Goal: Information Seeking & Learning: Learn about a topic

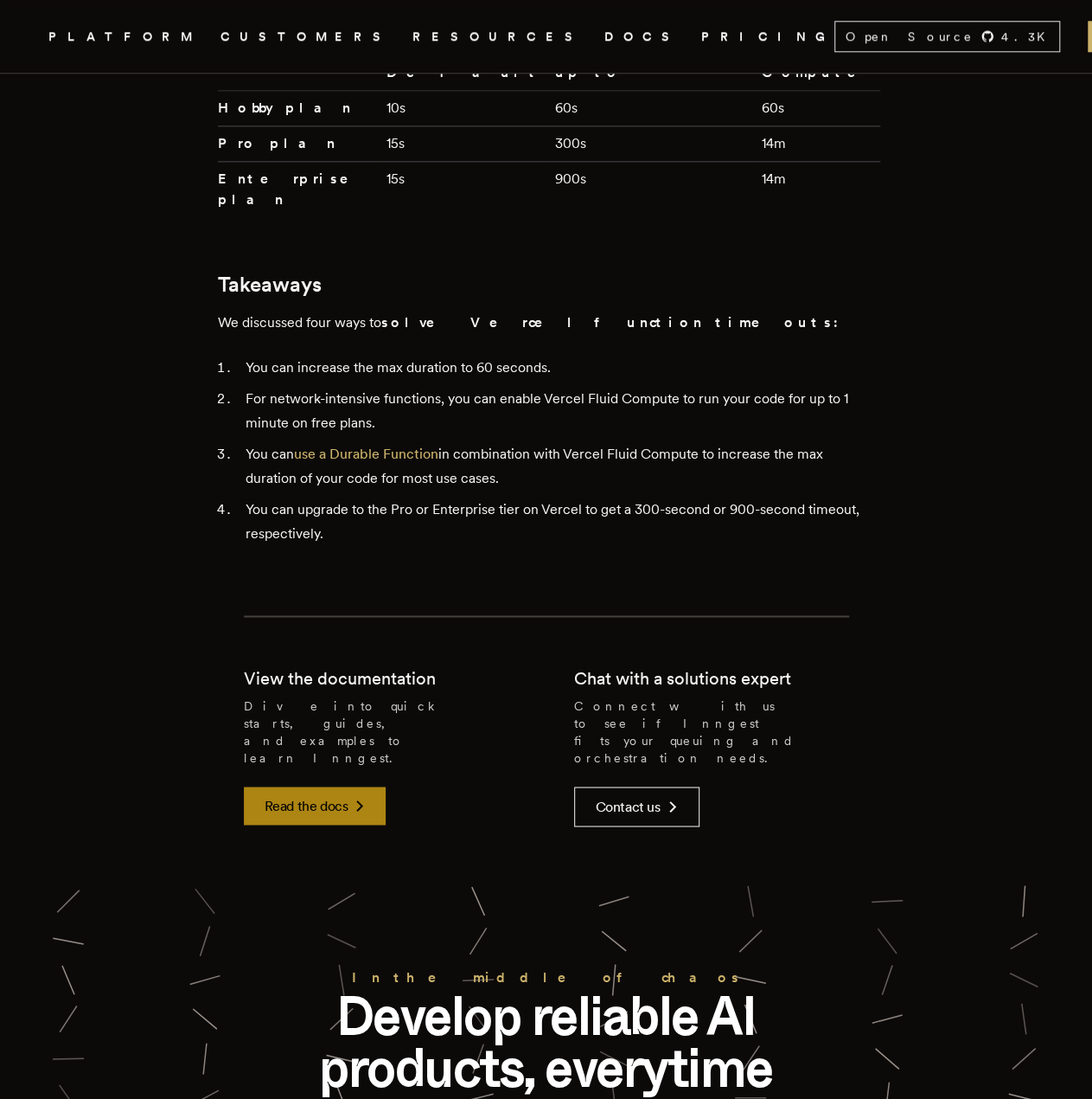
scroll to position [4264, 0]
click at [323, 788] on link "Read the docs" at bounding box center [315, 806] width 142 height 38
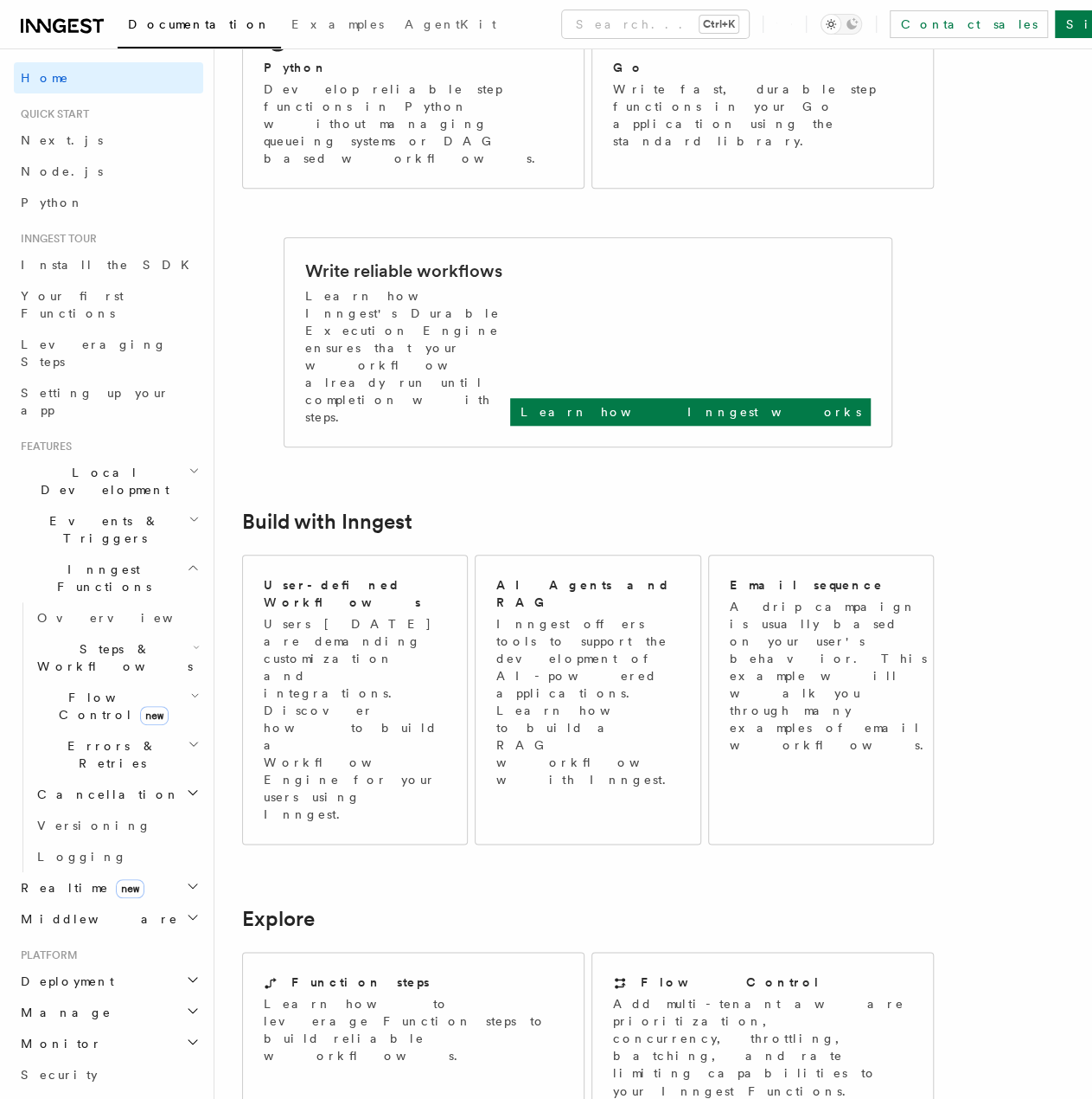
scroll to position [547, 0]
click at [836, 403] on p "Learn how Inngest works" at bounding box center [690, 412] width 340 height 17
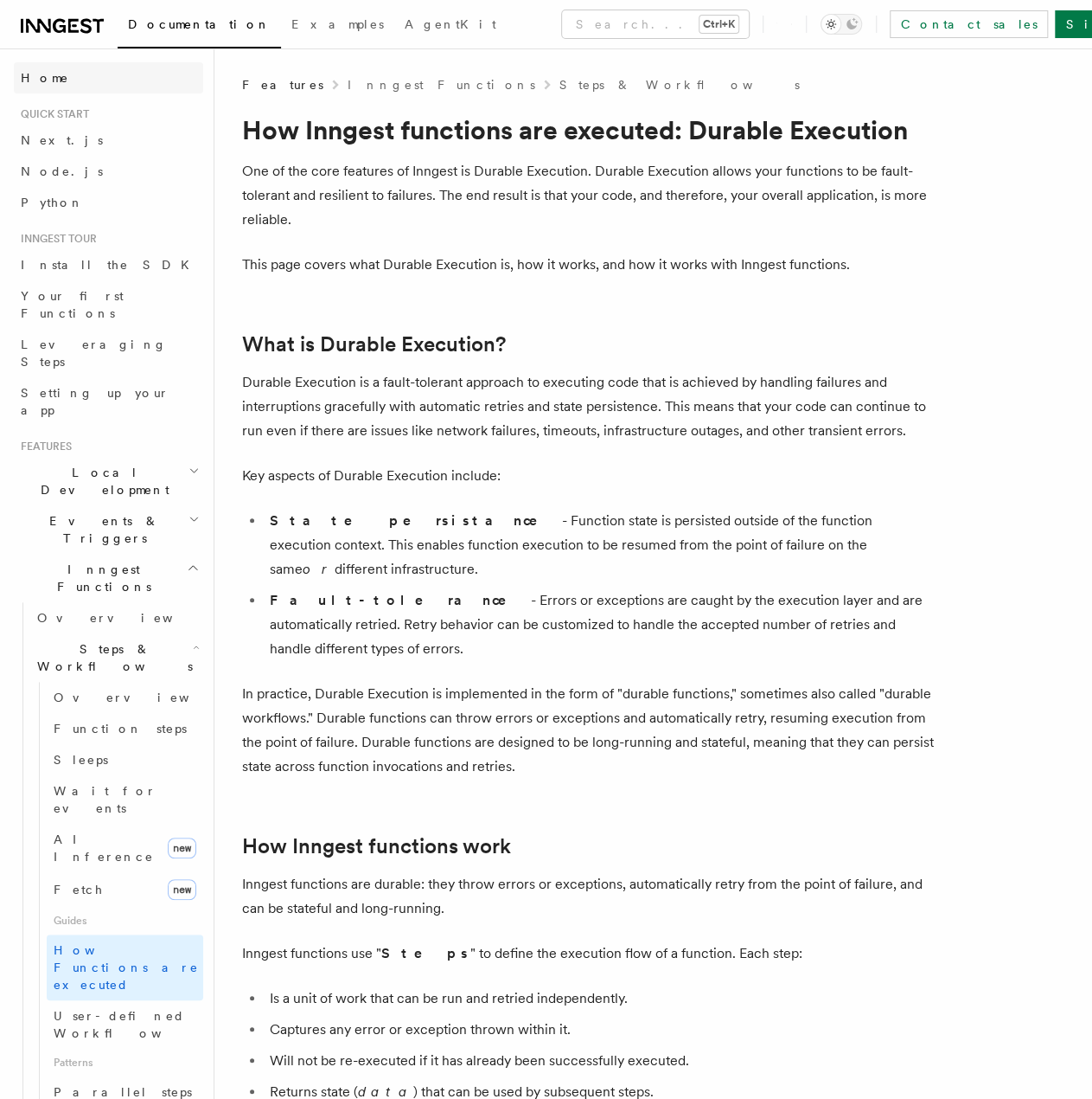
click at [38, 73] on span "Home" at bounding box center [45, 78] width 49 height 17
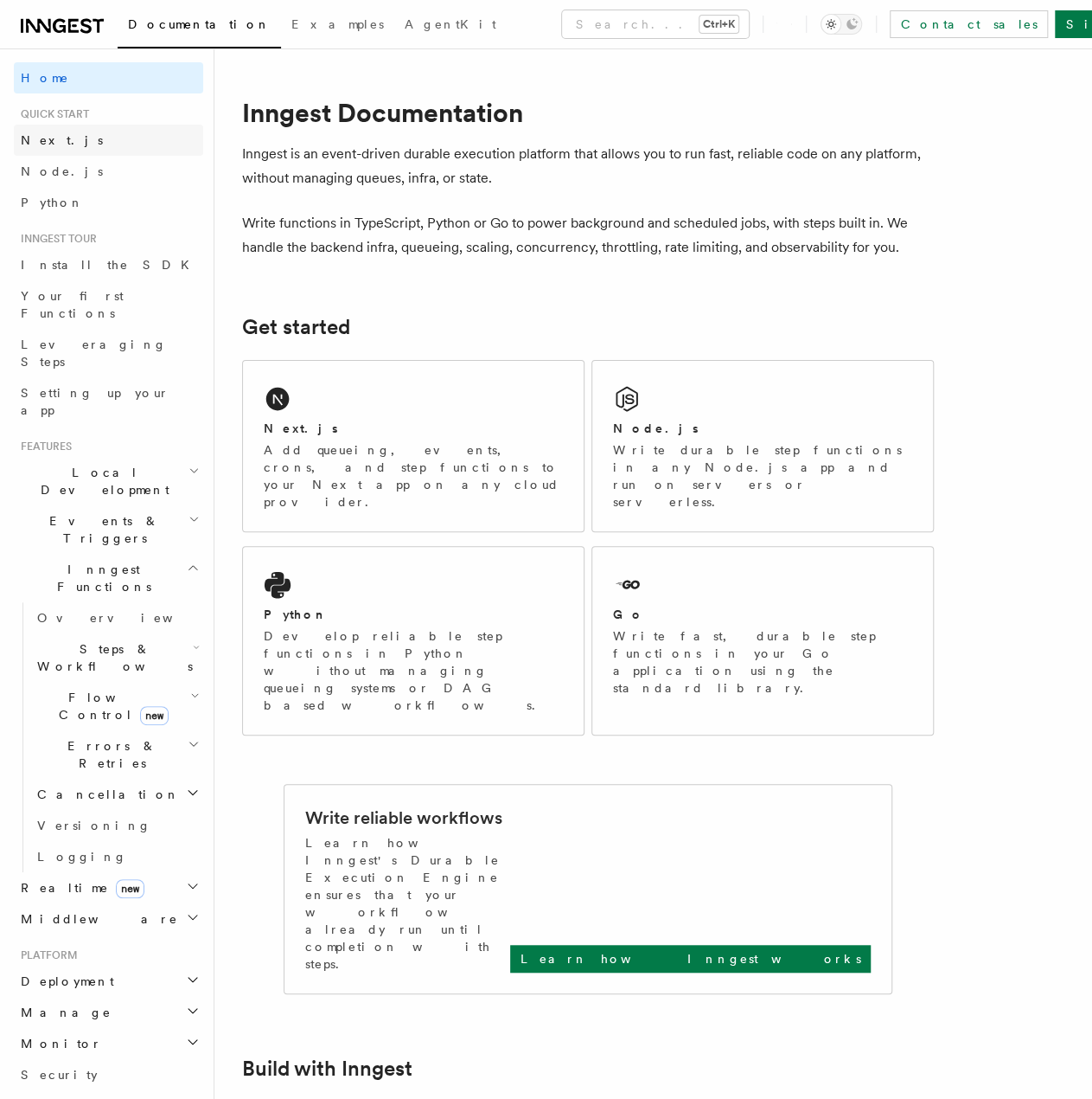
click at [51, 141] on span "Next.js" at bounding box center [62, 140] width 82 height 14
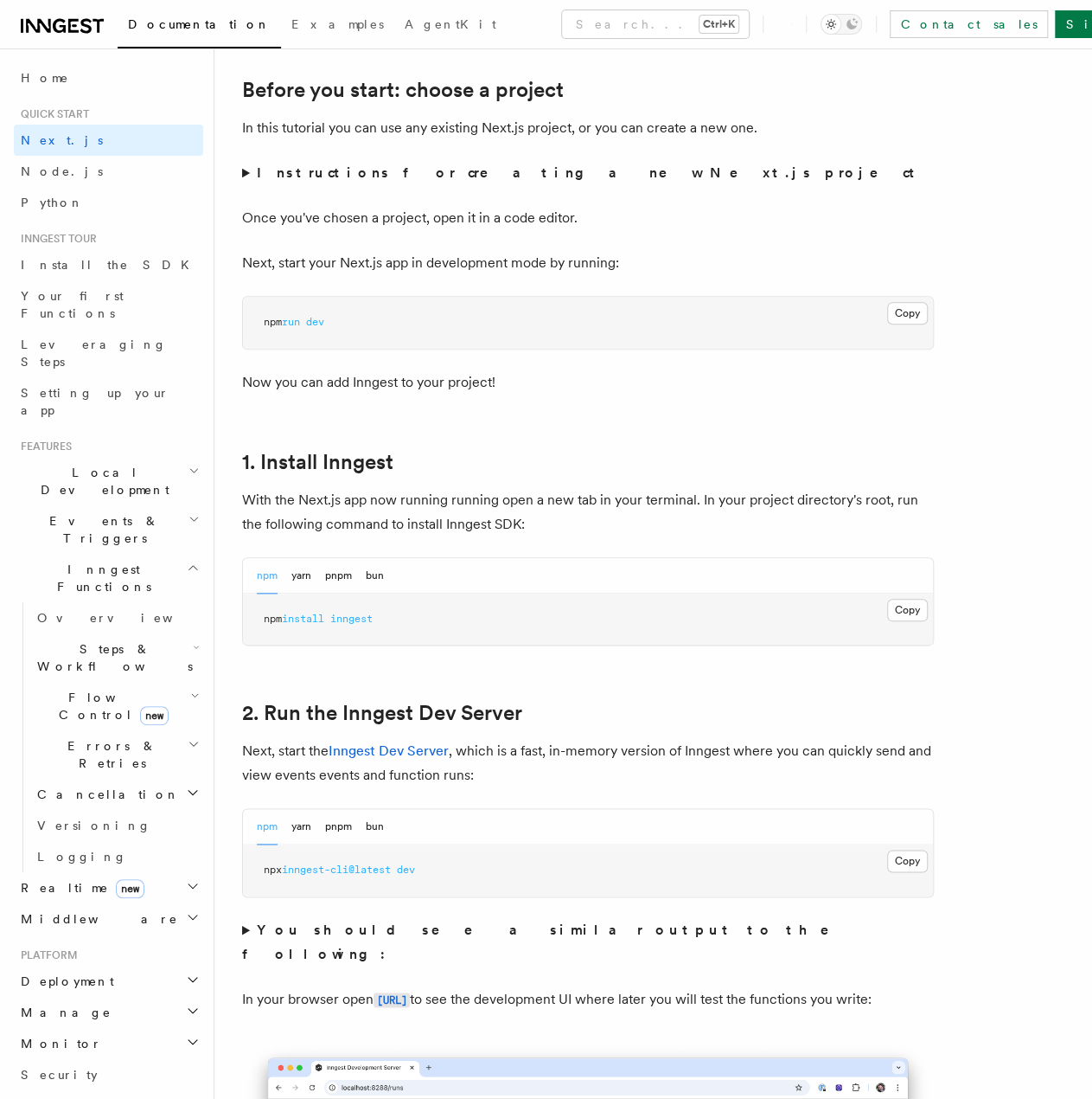
scroll to position [606, 0]
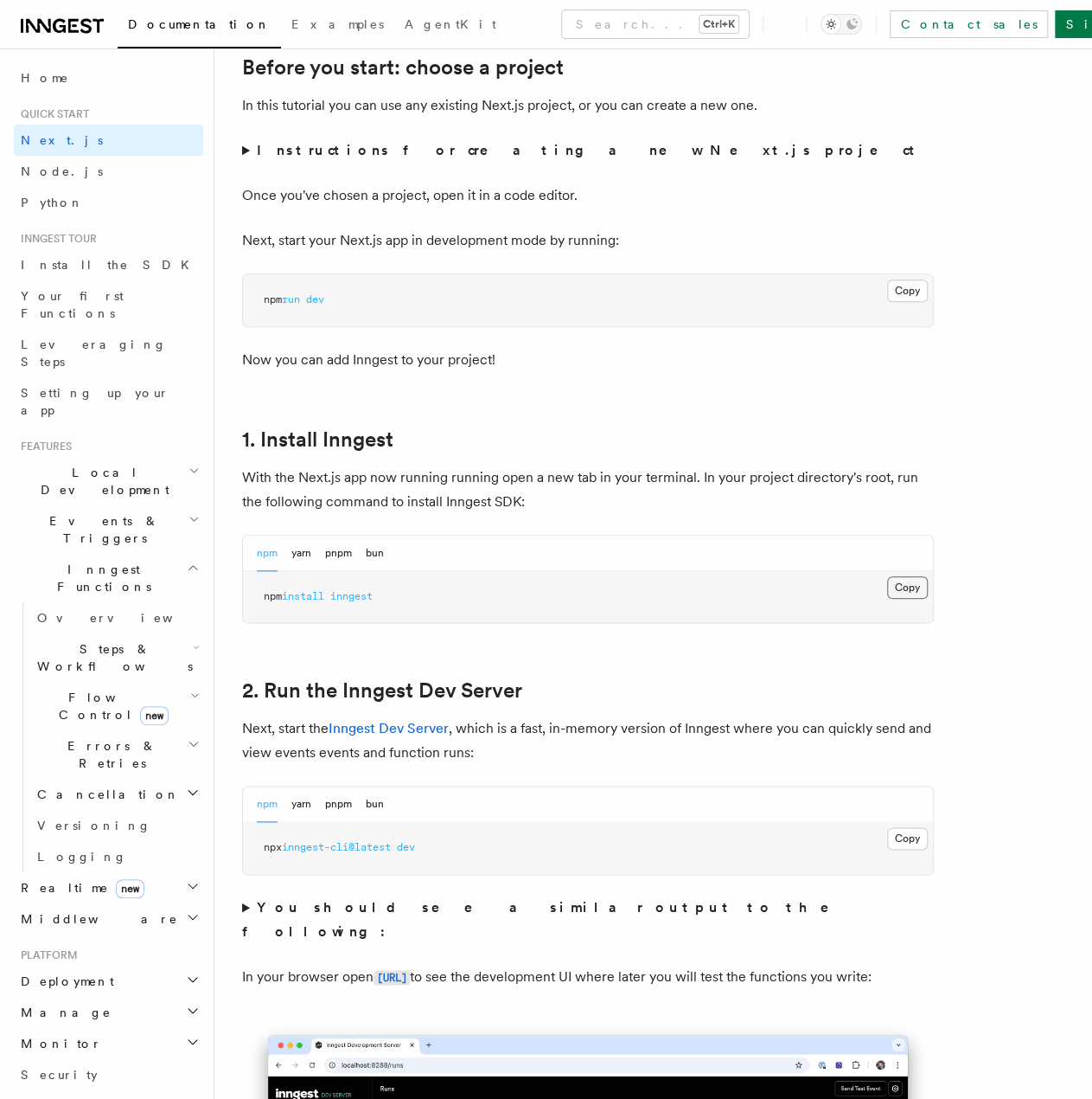
click at [921, 589] on button "Copy Copied" at bounding box center [907, 588] width 40 height 23
click at [915, 838] on button "Copy Copied" at bounding box center [907, 838] width 40 height 23
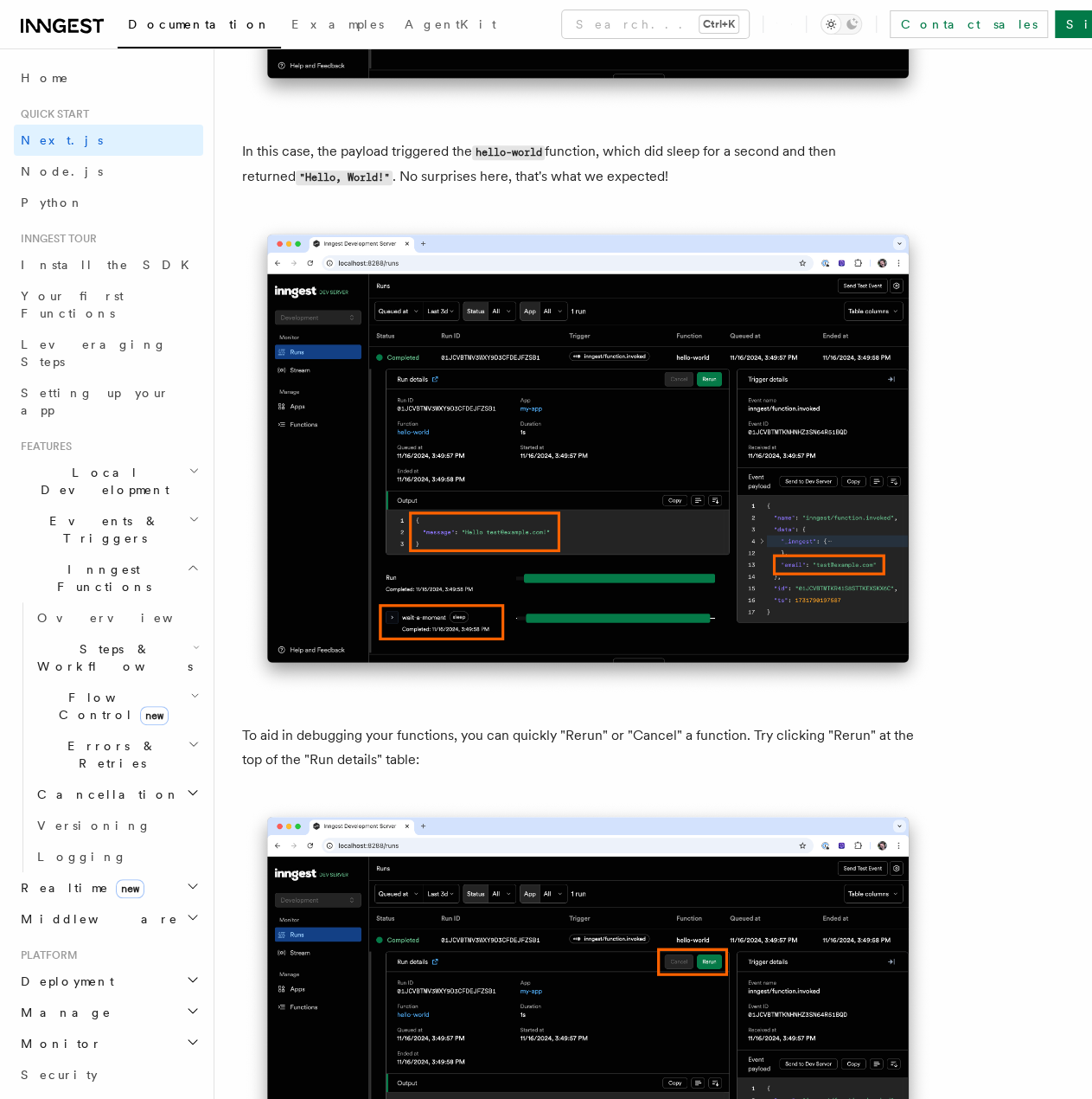
scroll to position [7008, 0]
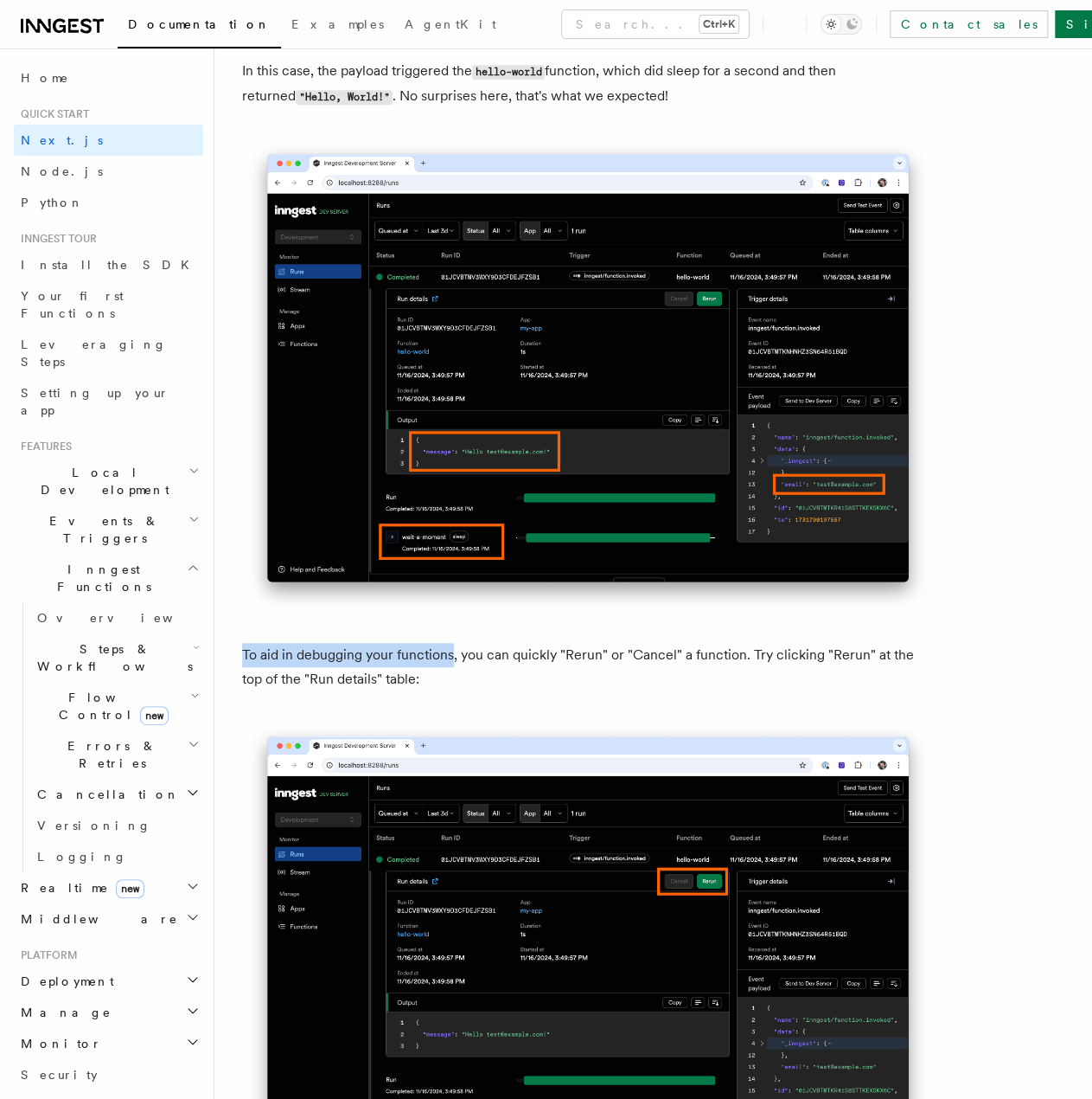
drag, startPoint x: 244, startPoint y: 655, endPoint x: 453, endPoint y: 658, distance: 209.0
click at [453, 658] on p "To aid in debugging your functions, you can quickly "Rerun" or "Cancel" a funct…" at bounding box center [588, 668] width 692 height 49
click at [441, 664] on div at bounding box center [441, 664] width 0 height 0
click at [537, 685] on p "To aid in debugging your functions, you can quickly "Rerun" or "Cancel" a funct…" at bounding box center [588, 668] width 692 height 49
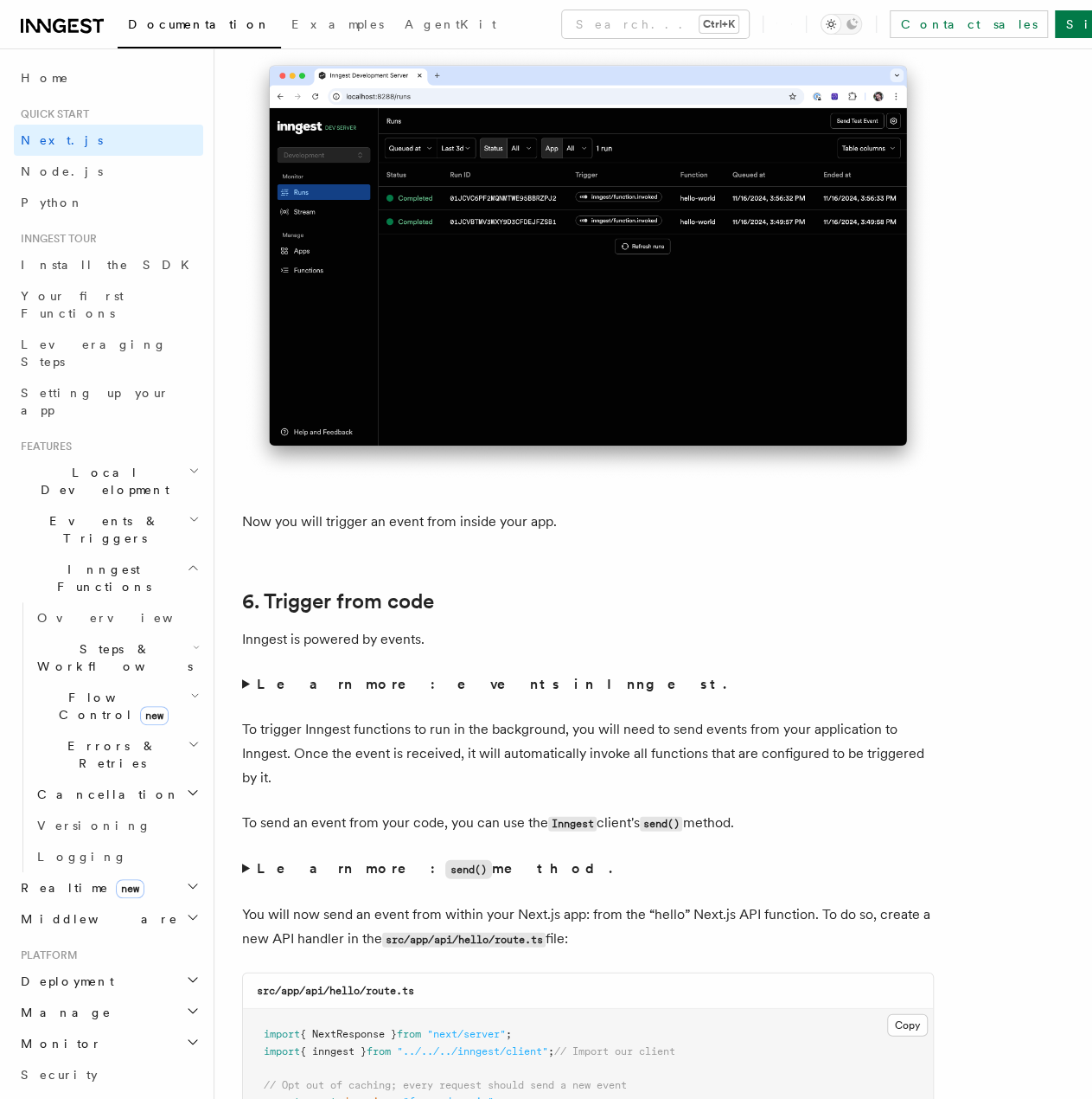
scroll to position [8266, 0]
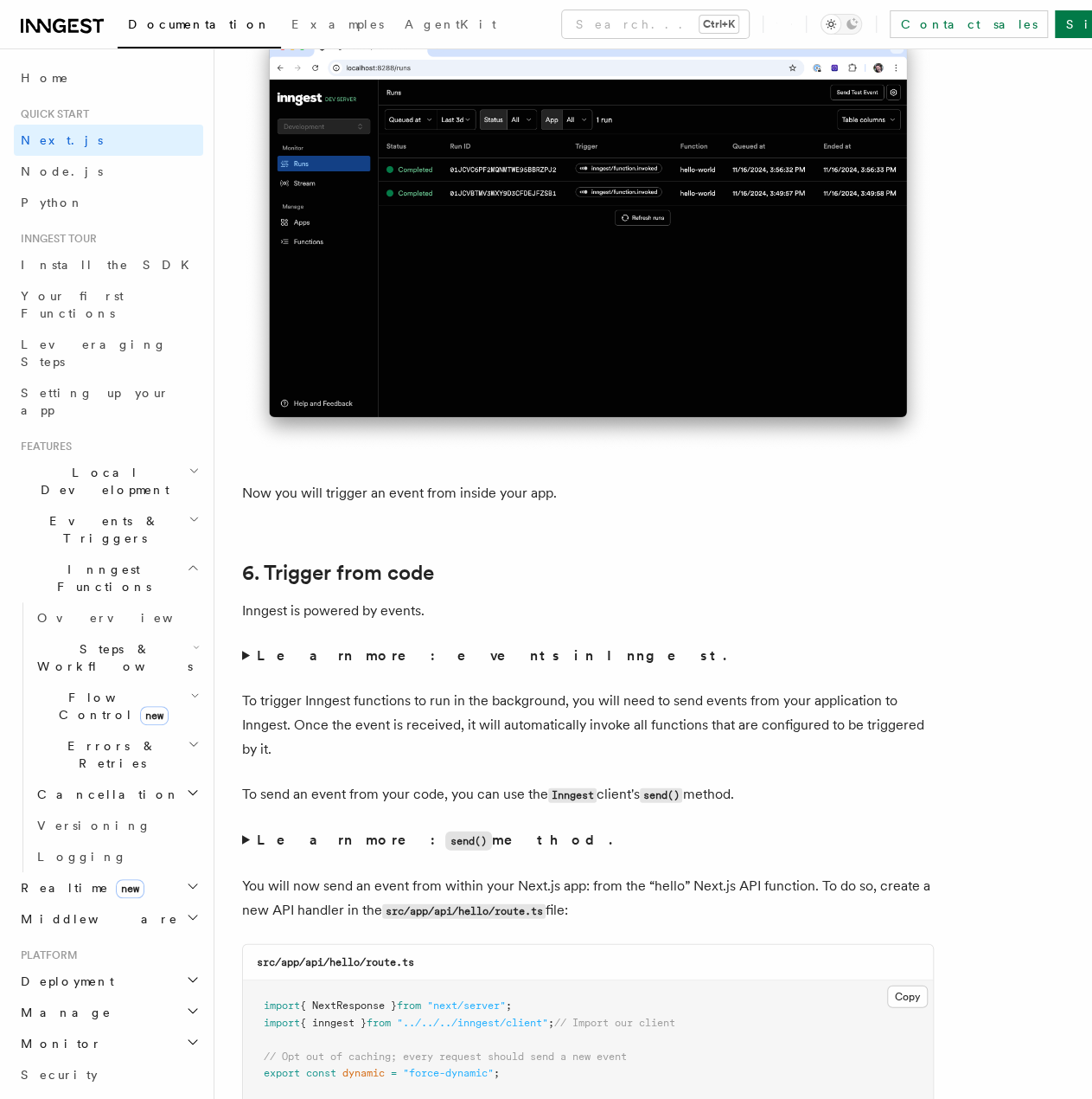
click at [249, 652] on summary "Learn more: events in Inngest." at bounding box center [588, 655] width 692 height 24
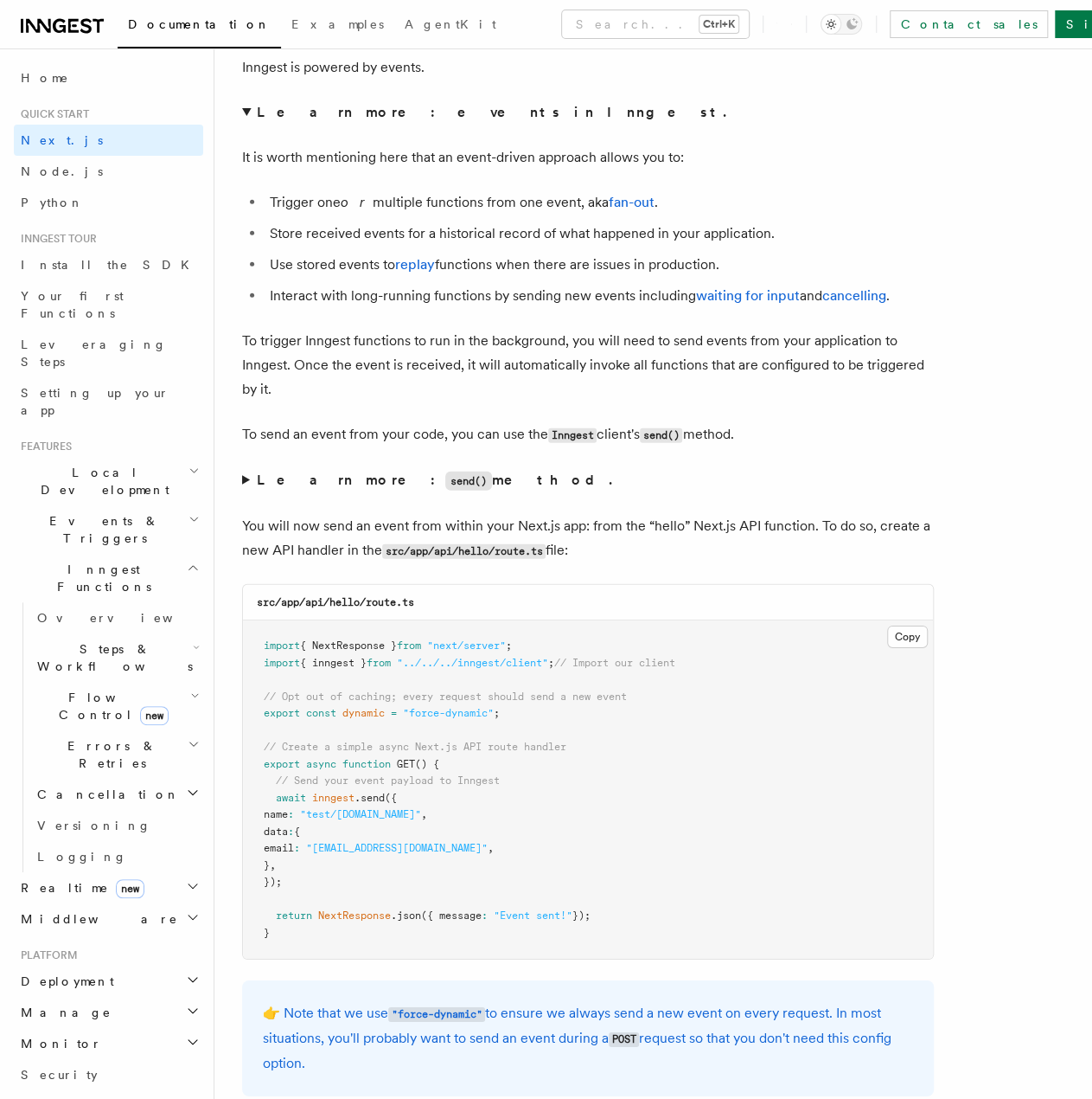
scroll to position [8810, 0]
click at [244, 478] on summary "Learn more: send() method." at bounding box center [588, 480] width 692 height 25
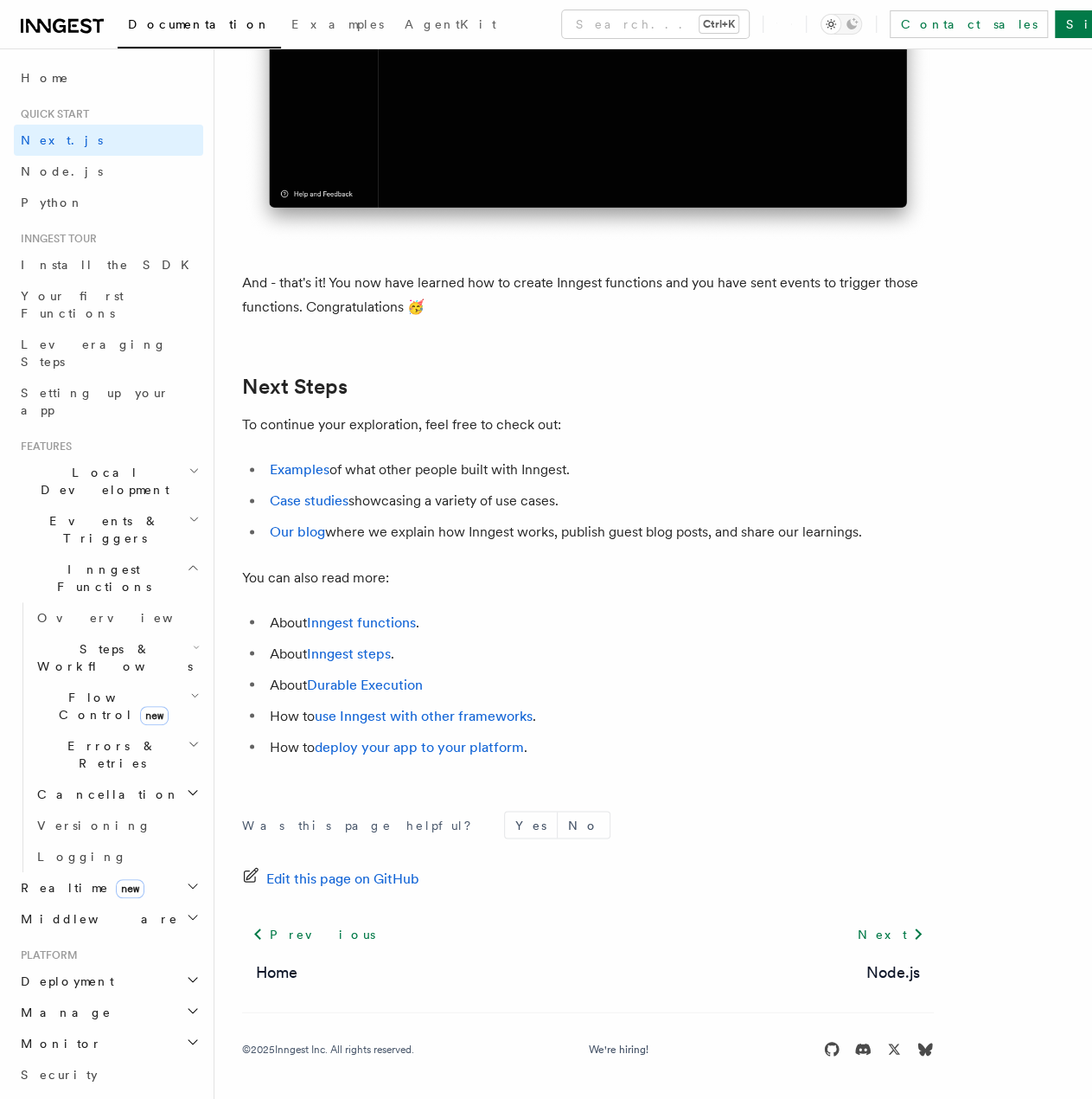
scroll to position [10933, 0]
click at [187, 561] on icon "button" at bounding box center [193, 567] width 13 height 14
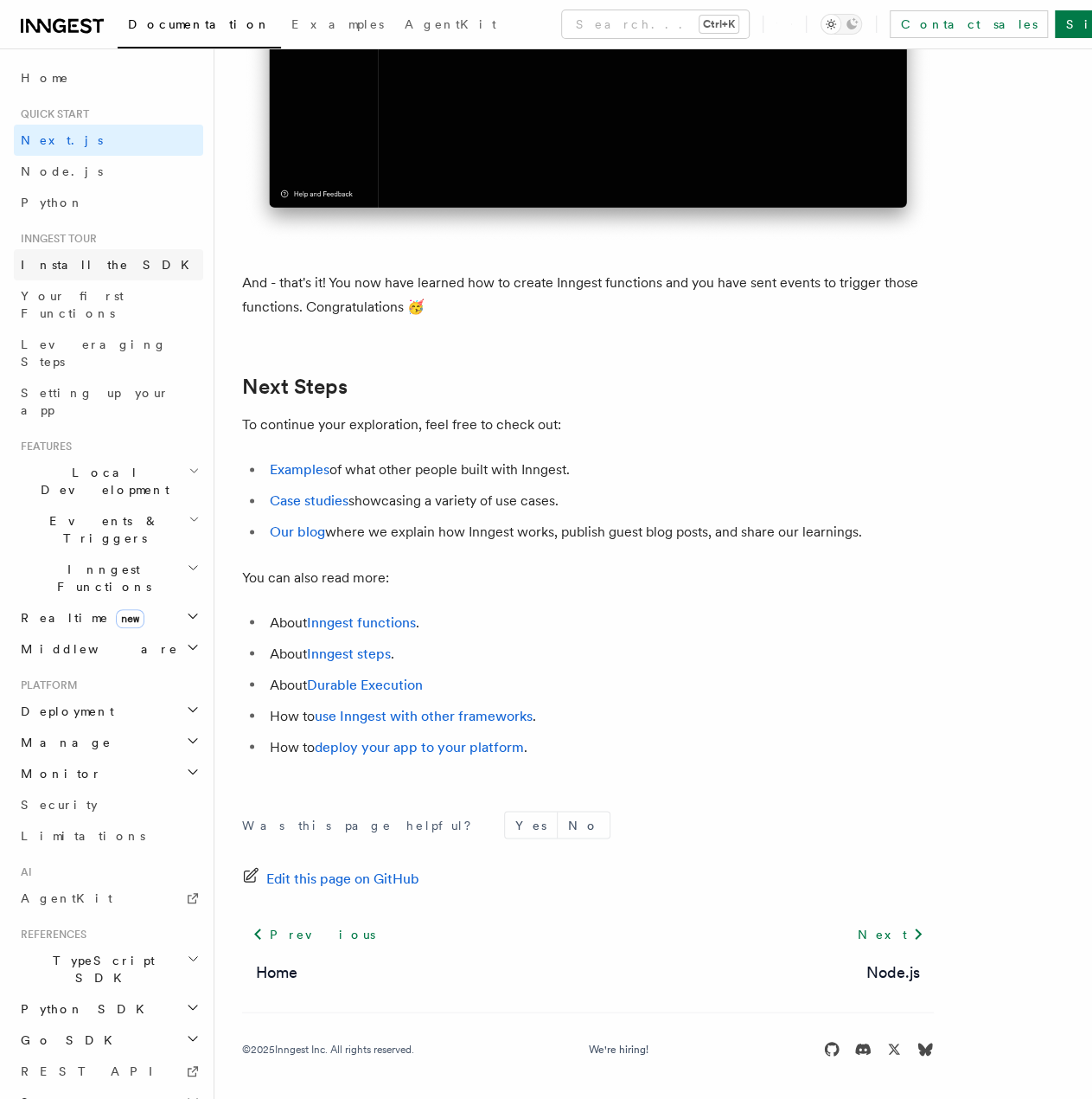
click at [90, 263] on span "Install the SDK" at bounding box center [110, 264] width 179 height 14
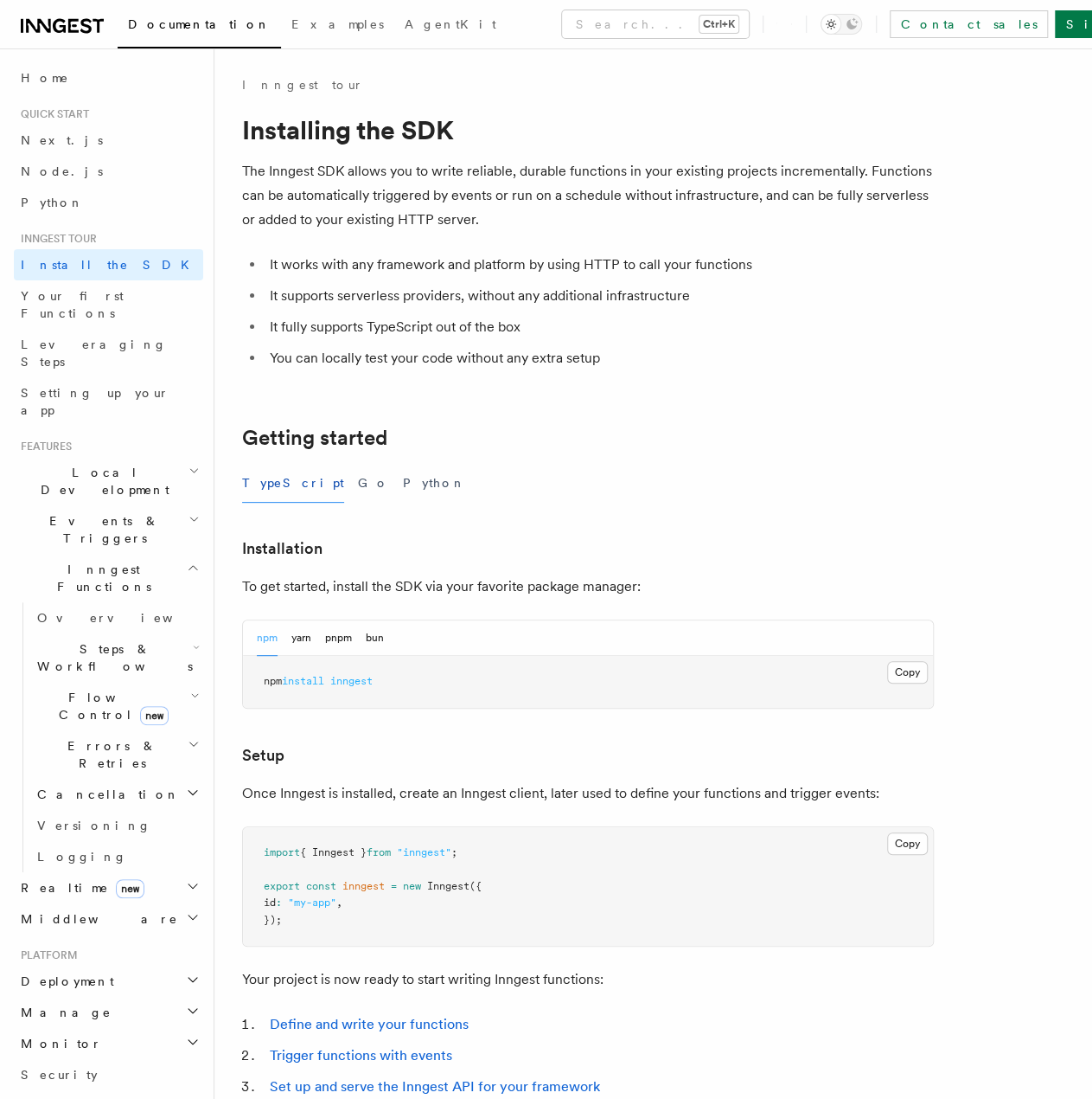
click at [170, 554] on h2 "Inngest Functions" at bounding box center [109, 579] width 189 height 49
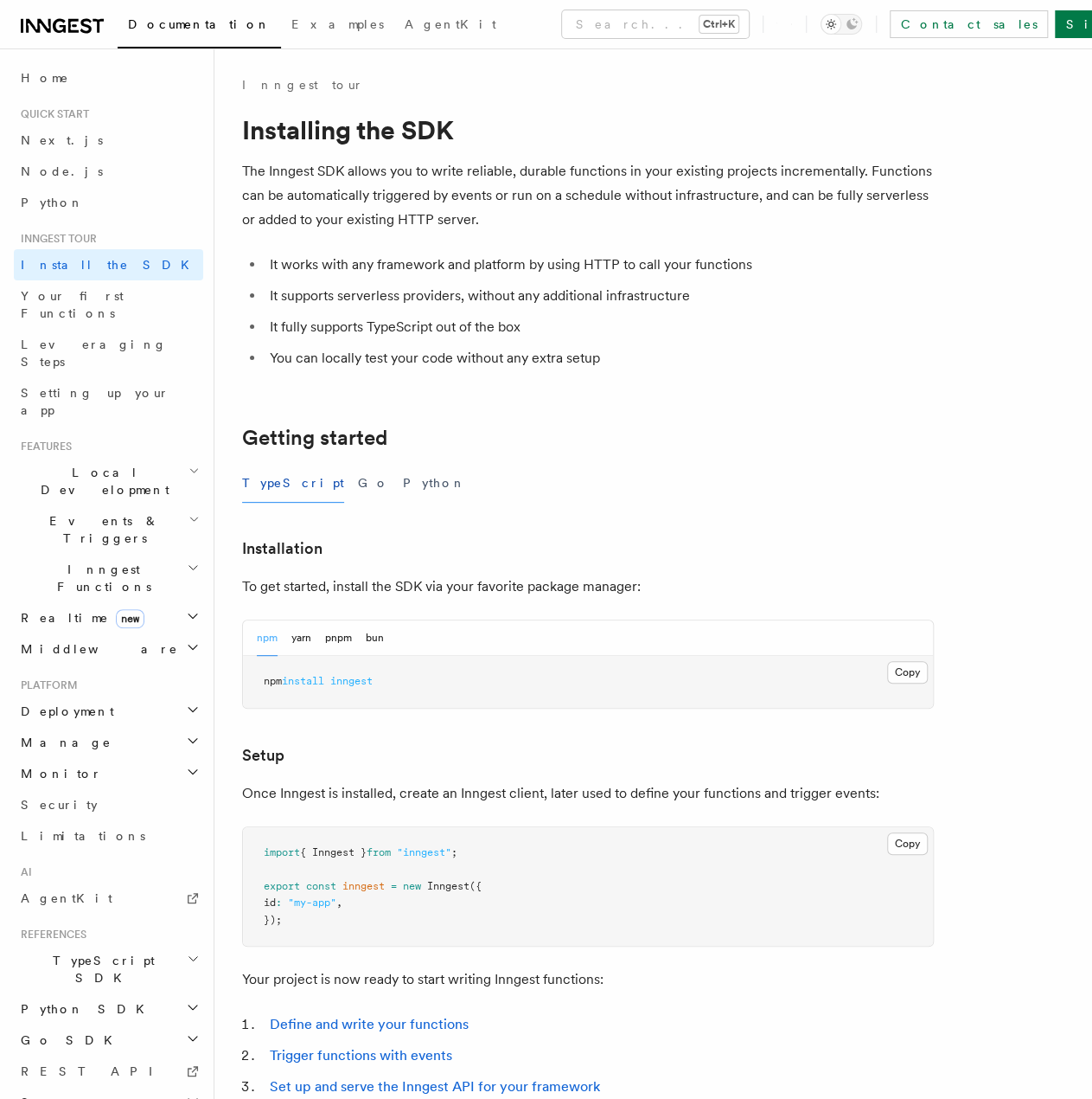
click at [494, 388] on article "Inngest tour Installing the SDK The Inngest SDK allows you to write reliable, d…" at bounding box center [652, 757] width 822 height 1362
click at [88, 263] on span "Install the SDK" at bounding box center [110, 264] width 179 height 14
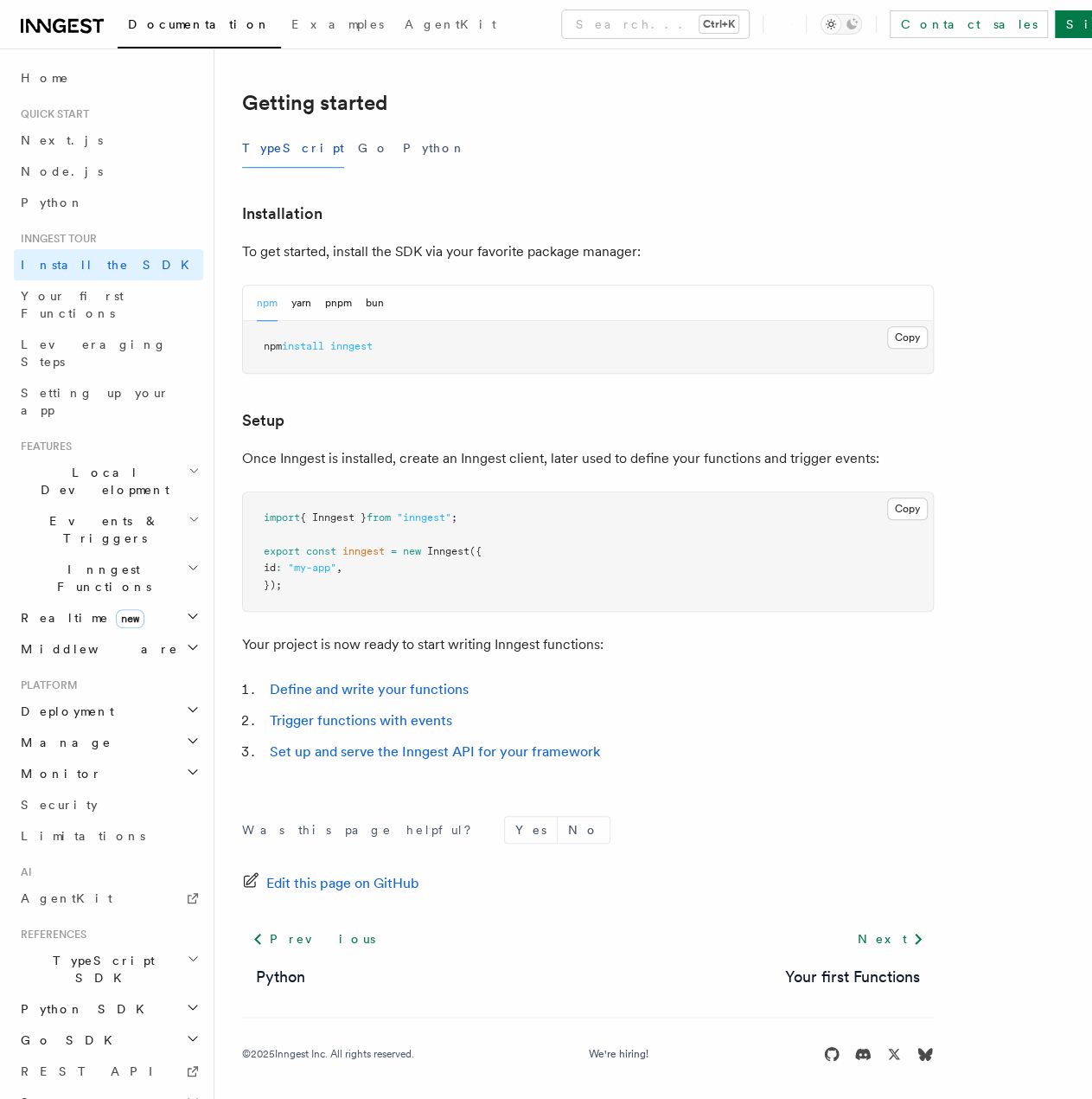
scroll to position [339, 0]
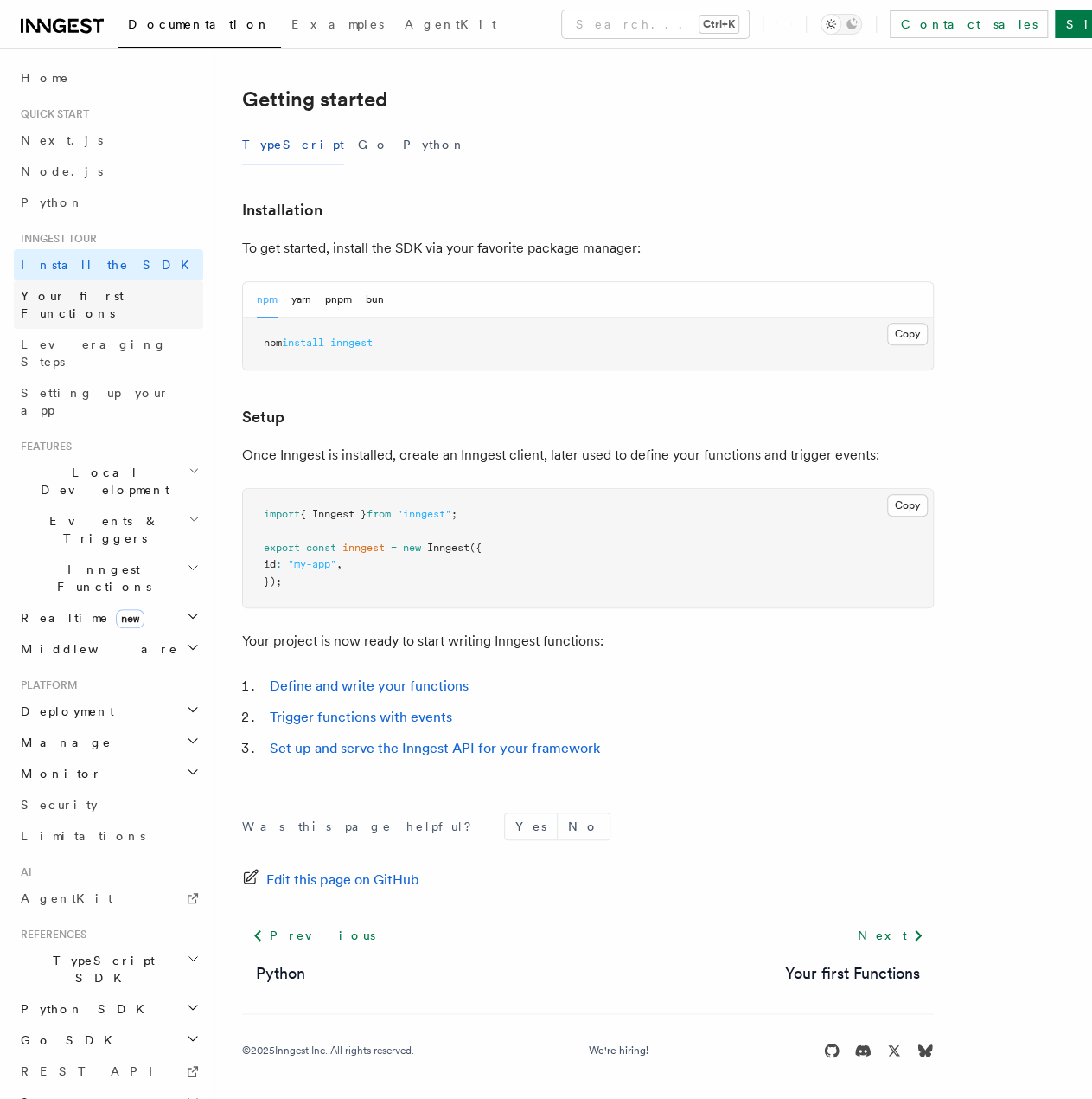
click at [96, 298] on span "Your first Functions" at bounding box center [72, 304] width 103 height 31
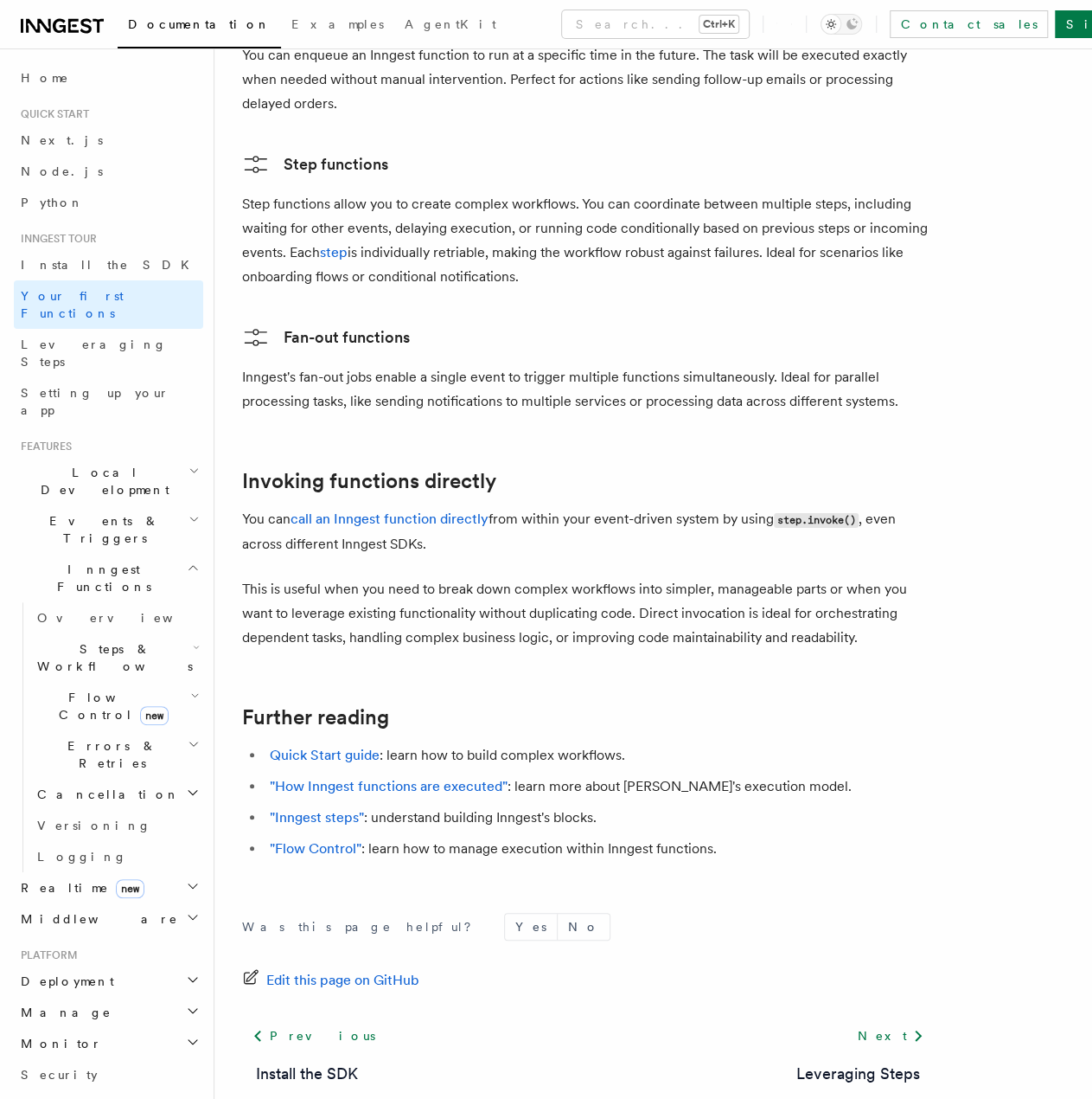
scroll to position [3144, 0]
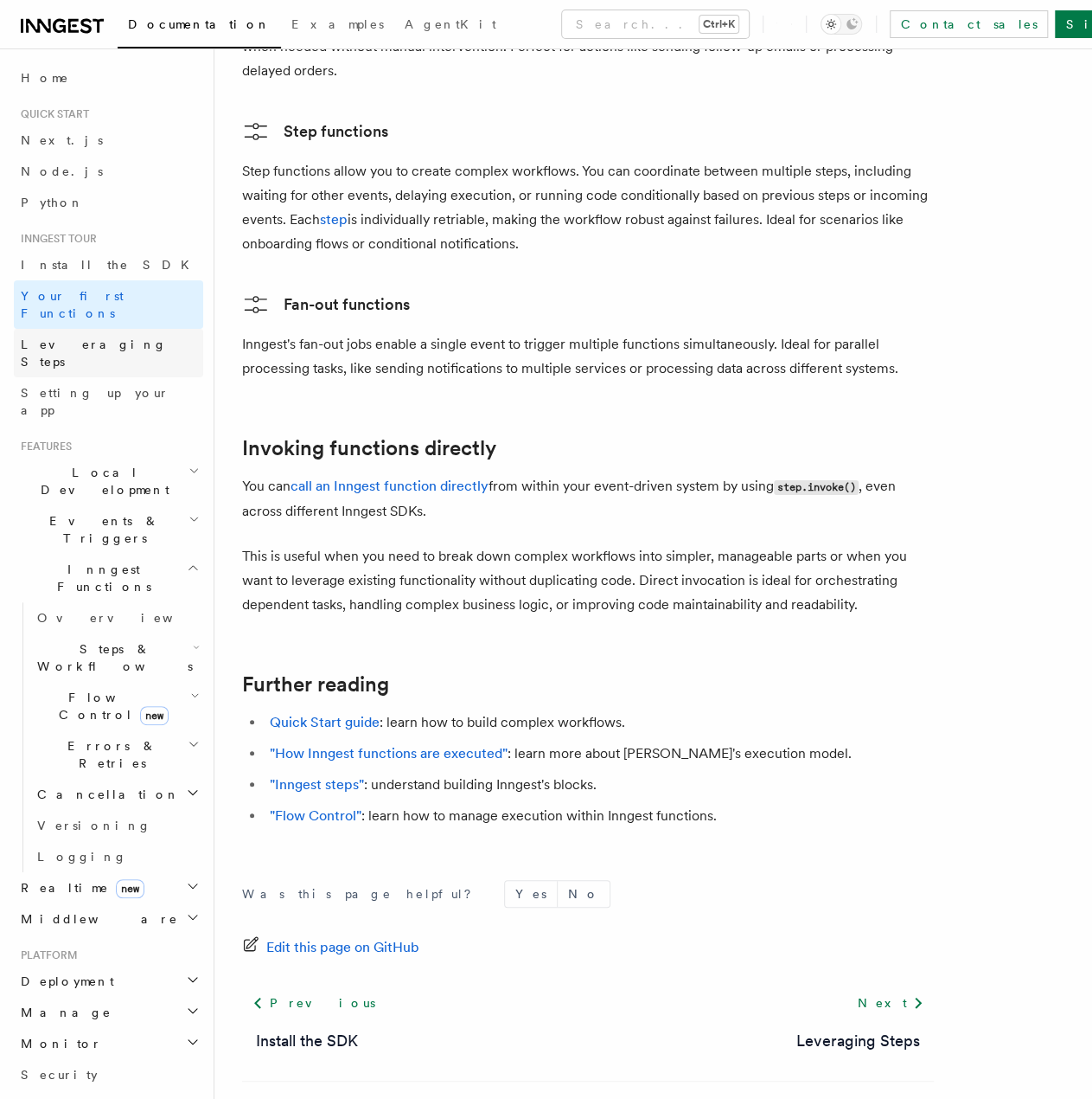
click at [74, 338] on span "Leveraging Steps" at bounding box center [94, 353] width 146 height 31
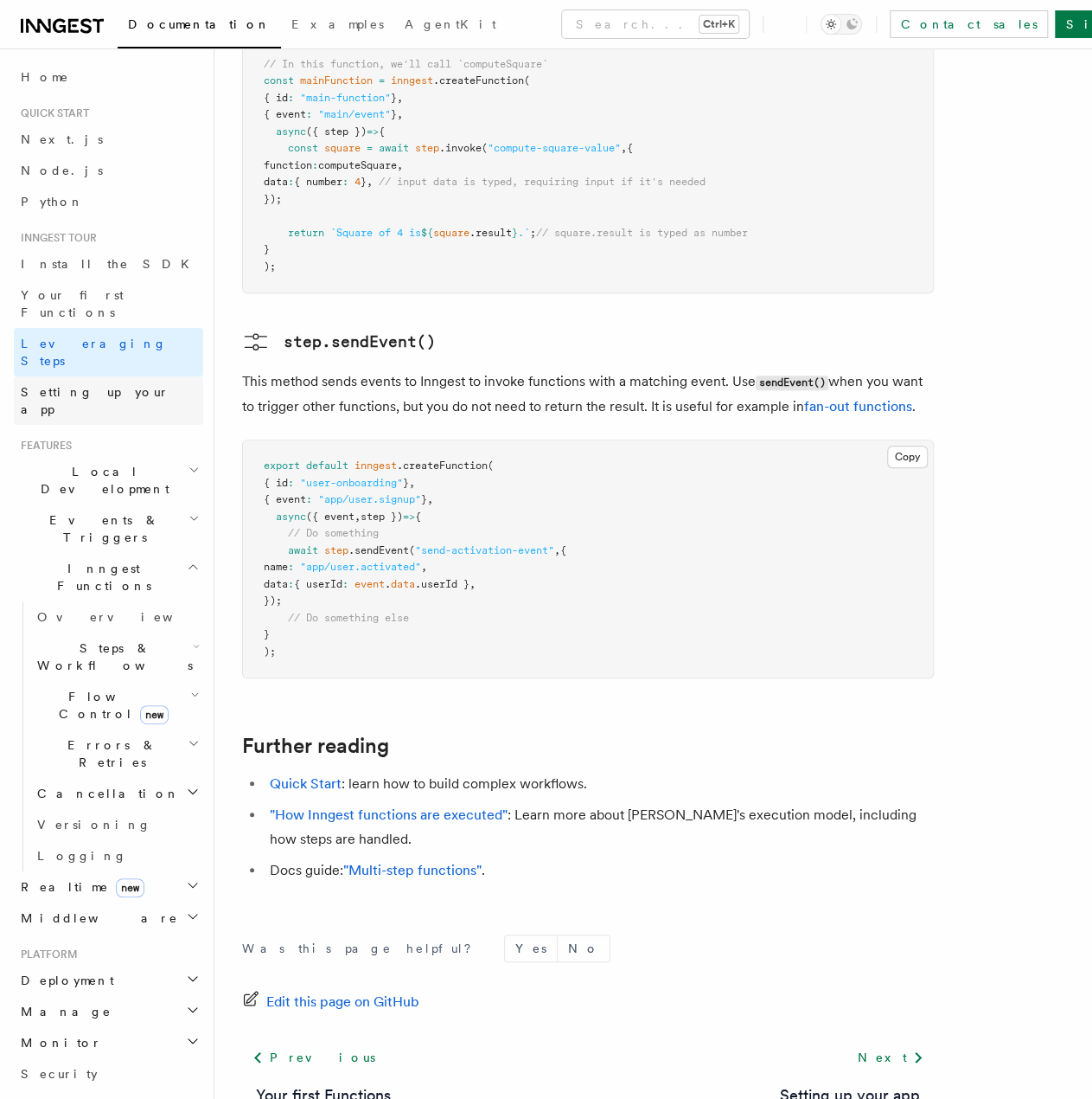
scroll to position [2, 0]
click at [95, 384] on span "Setting up your app" at bounding box center [95, 399] width 149 height 31
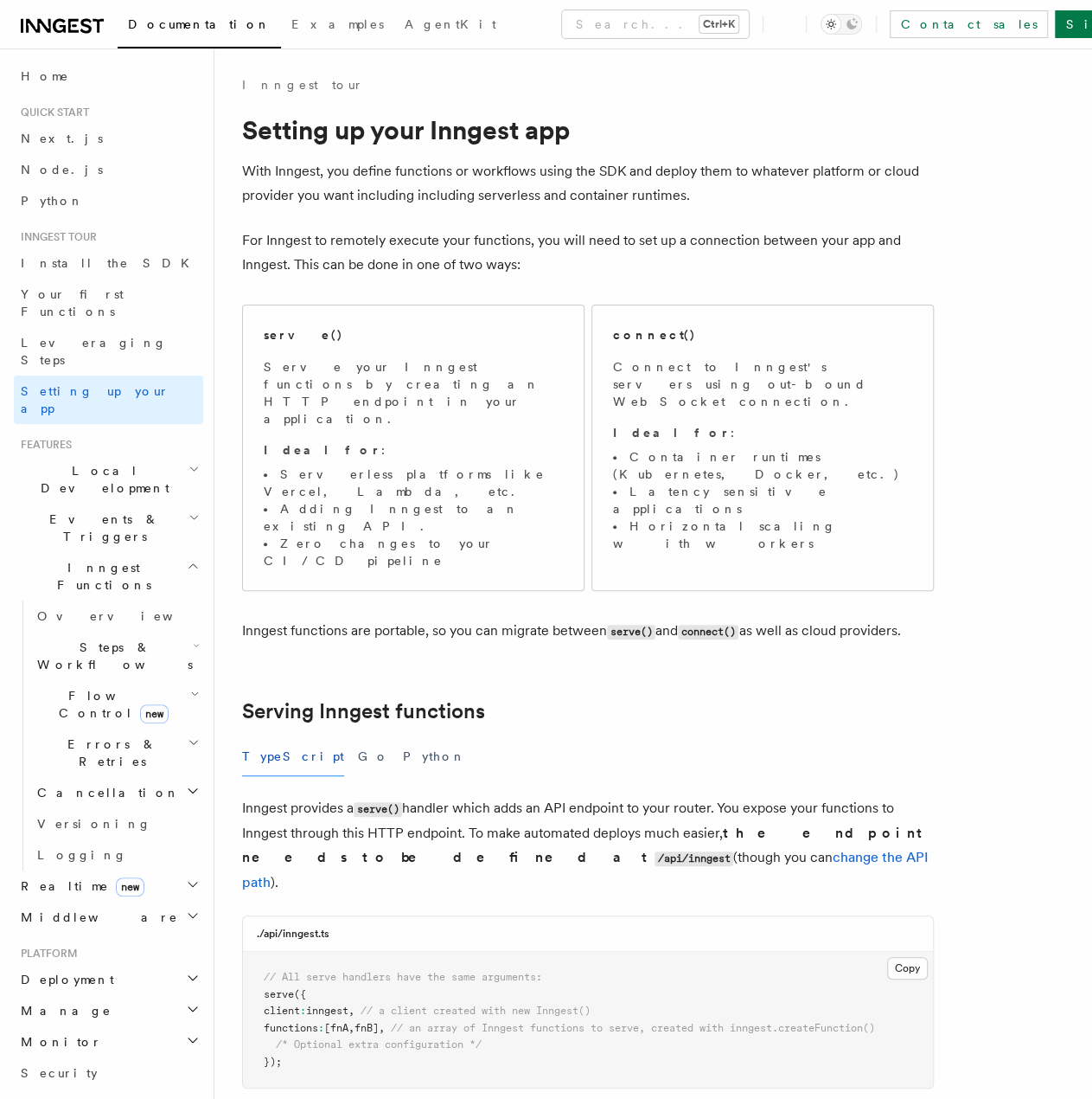
click at [176, 552] on h2 "Inngest Functions" at bounding box center [109, 577] width 189 height 49
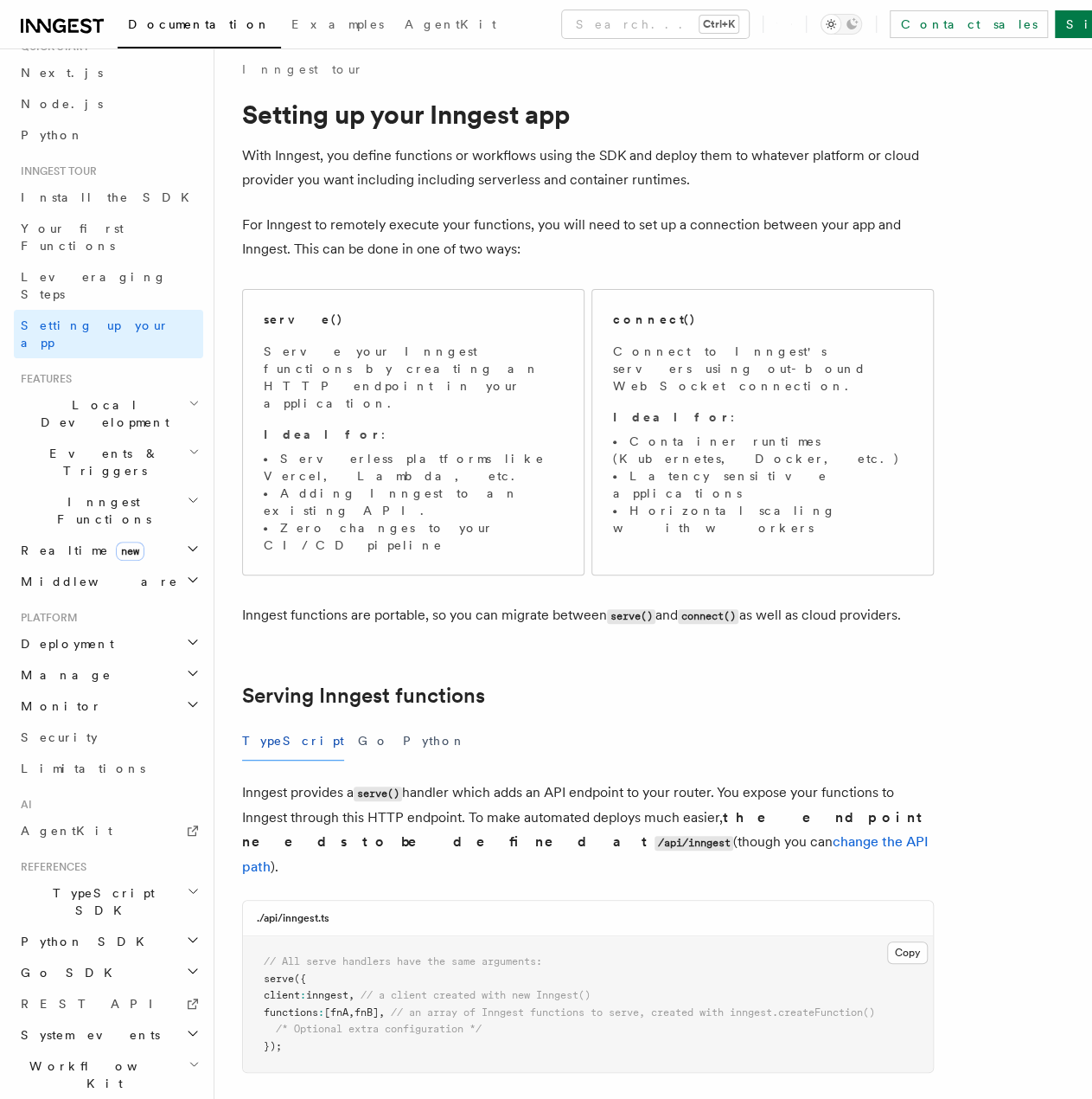
scroll to position [16, 0]
click at [167, 1050] on h2 "Workflow Kit" at bounding box center [109, 1075] width 189 height 49
click at [188, 1058] on icon "button" at bounding box center [194, 1064] width 11 height 14
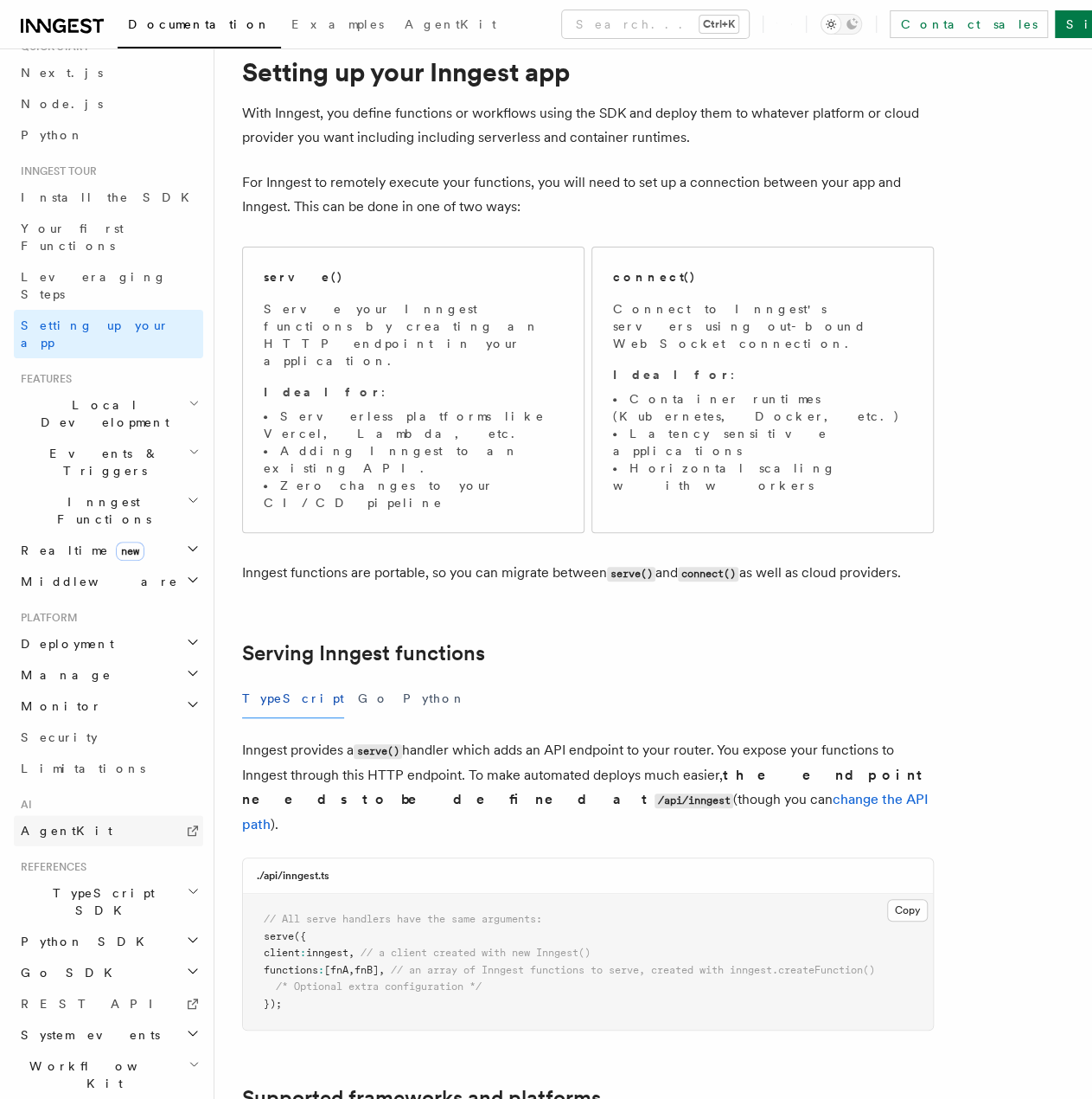
scroll to position [57, 0]
click at [51, 542] on span "Realtime new" at bounding box center [79, 550] width 130 height 17
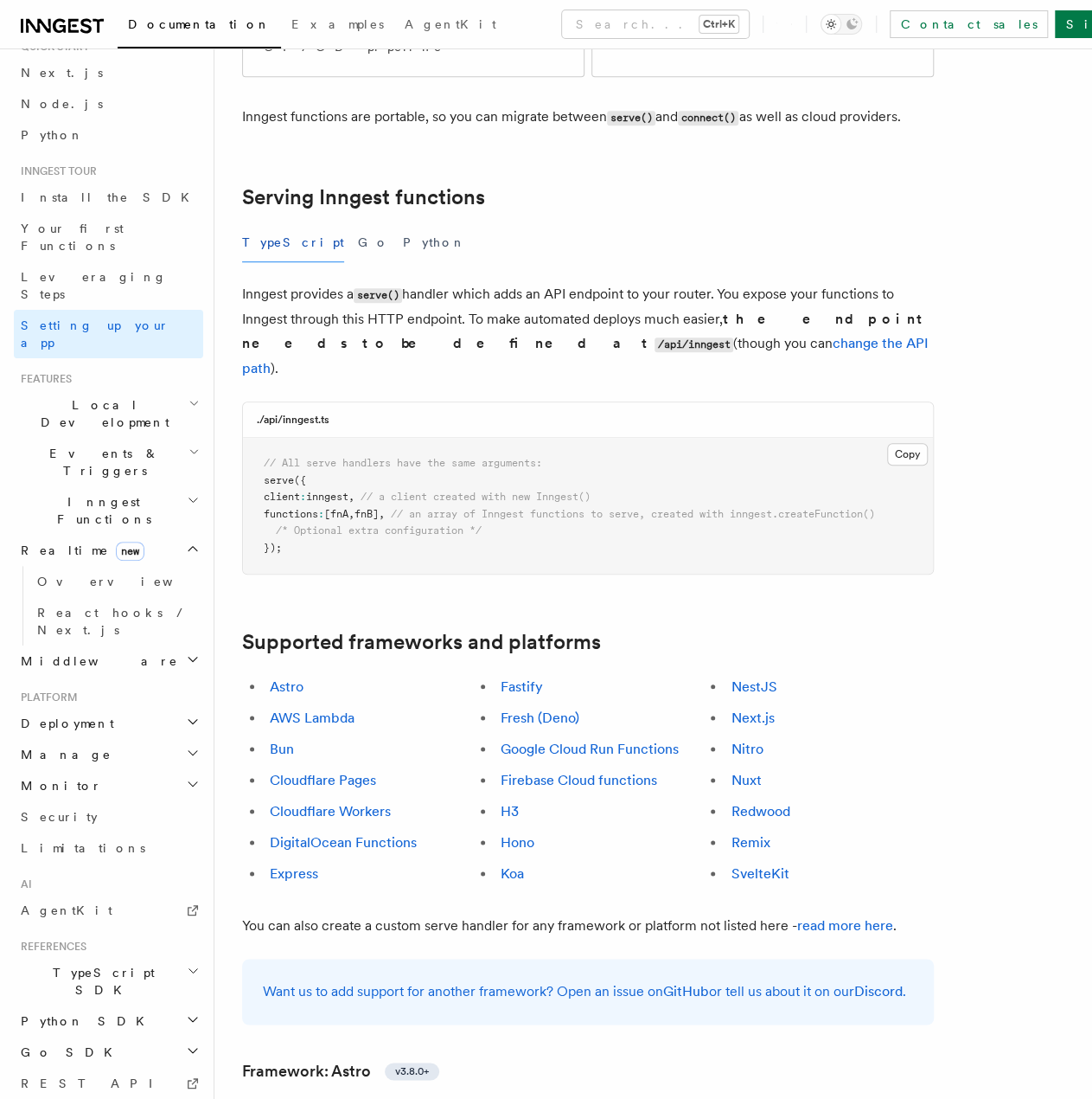
scroll to position [543, 0]
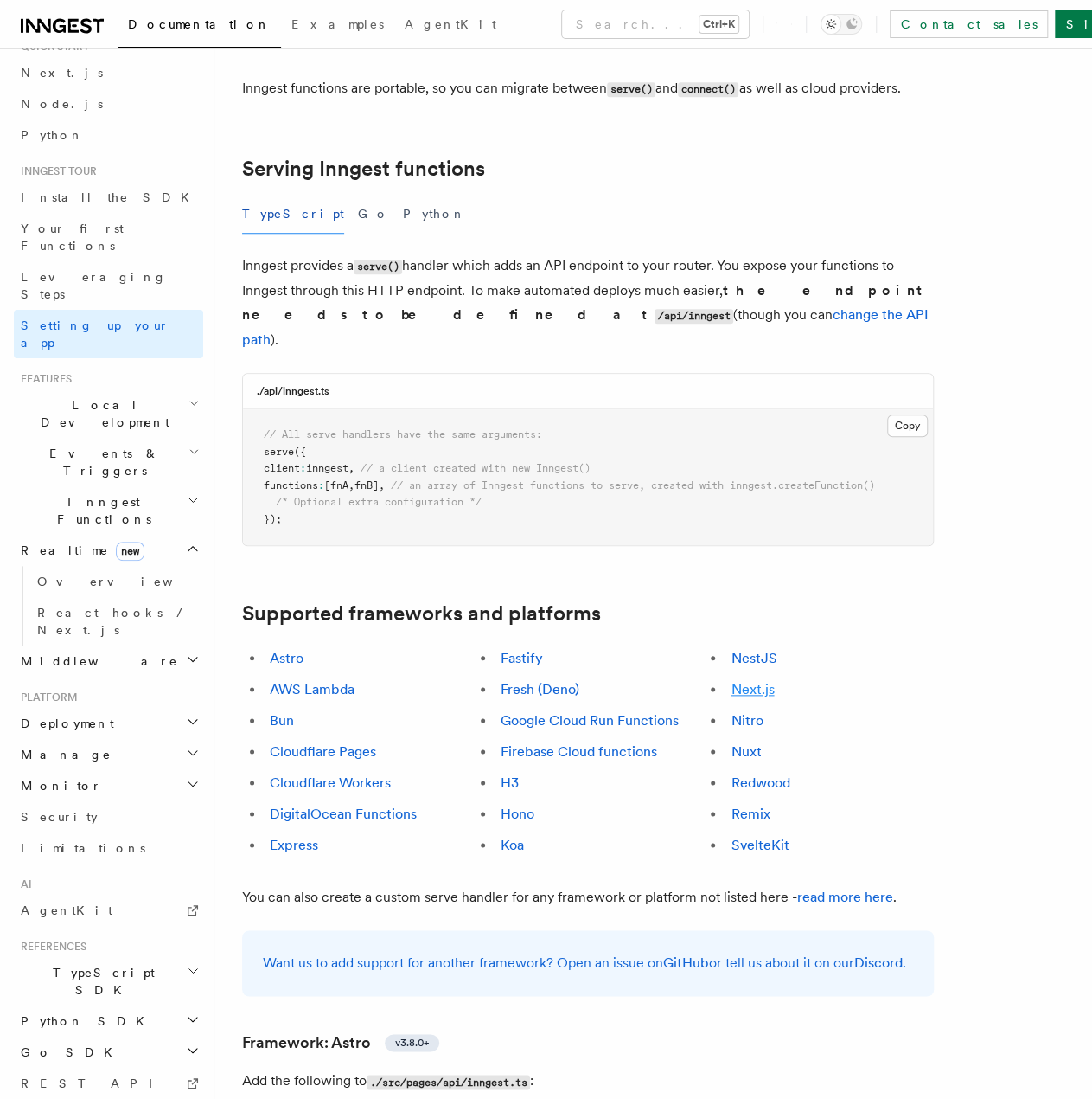
click at [761, 681] on link "Next.js" at bounding box center [753, 689] width 43 height 17
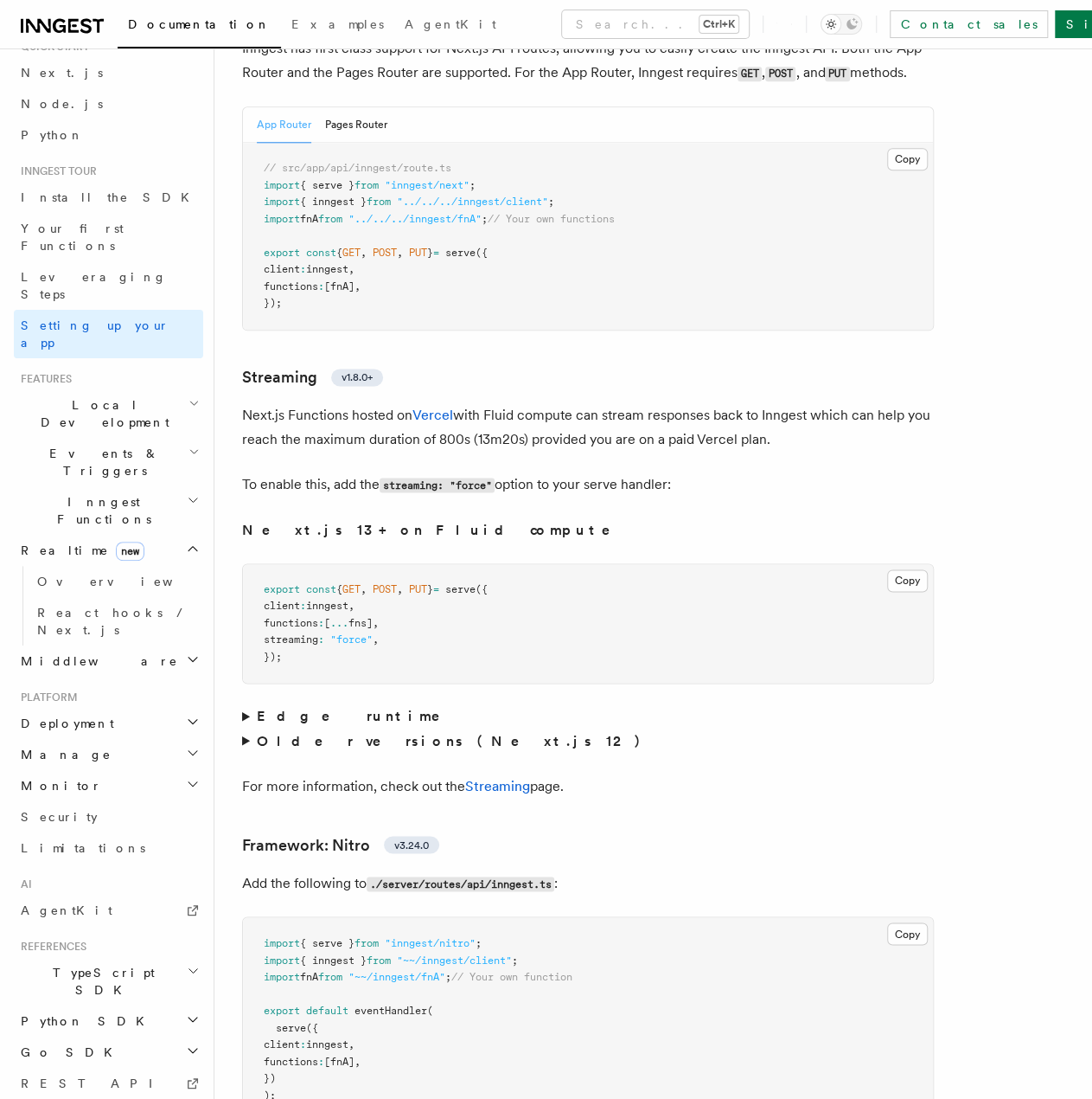
scroll to position [10721, 0]
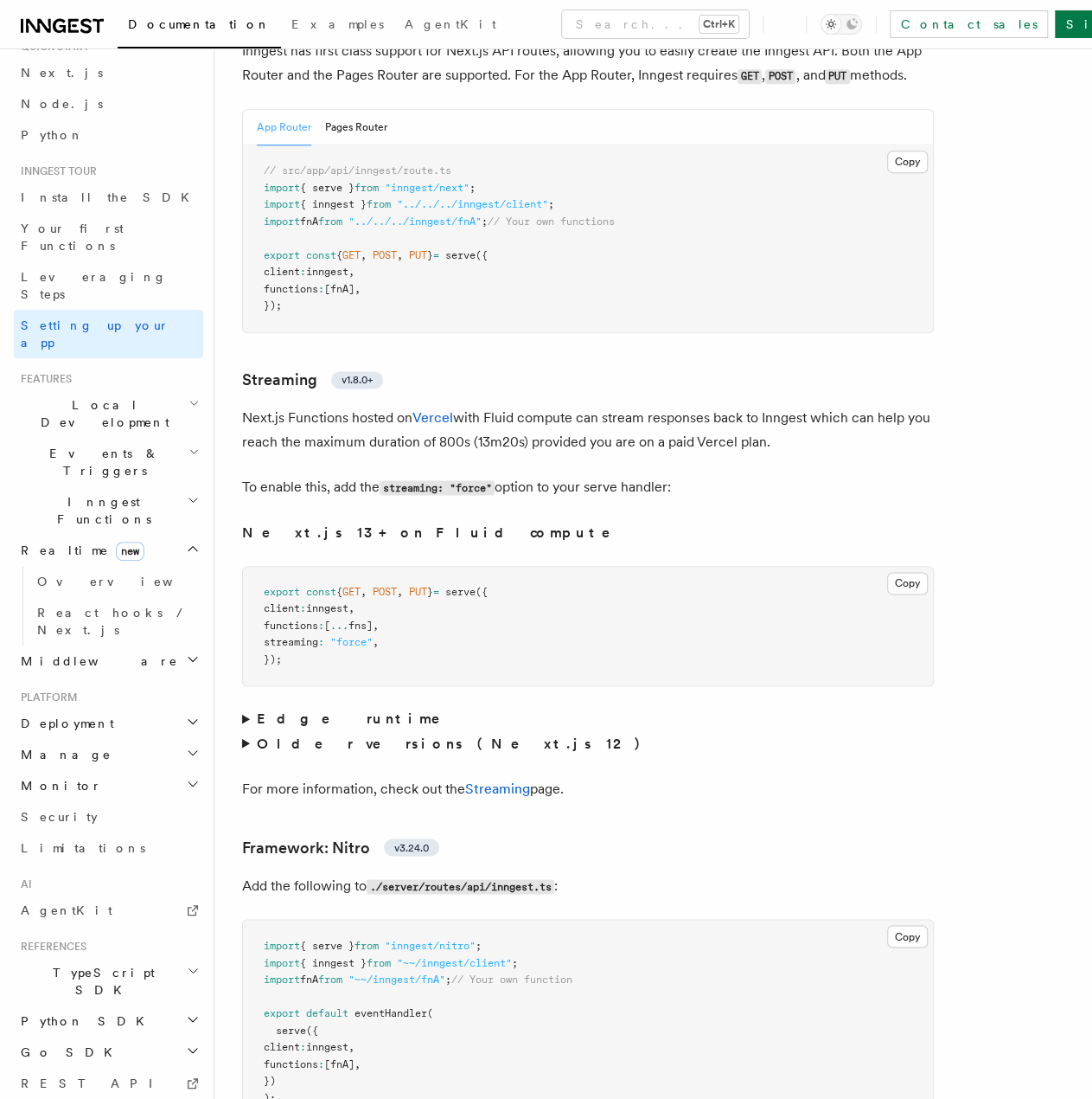
click at [242, 707] on summary "Edge runtime" at bounding box center [588, 719] width 692 height 24
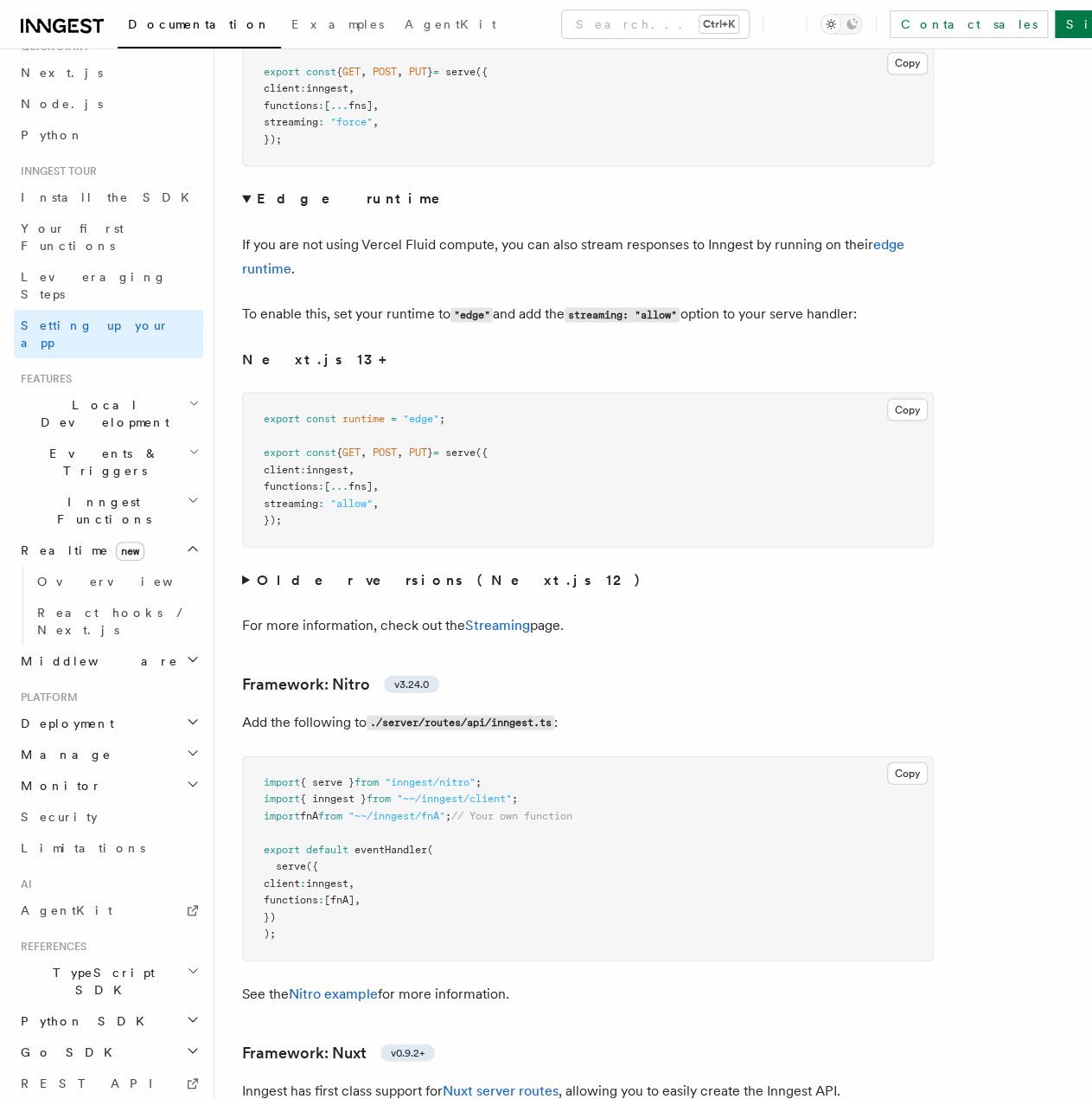
scroll to position [11241, 0]
click at [130, 389] on h2 "Local Development" at bounding box center [109, 414] width 189 height 49
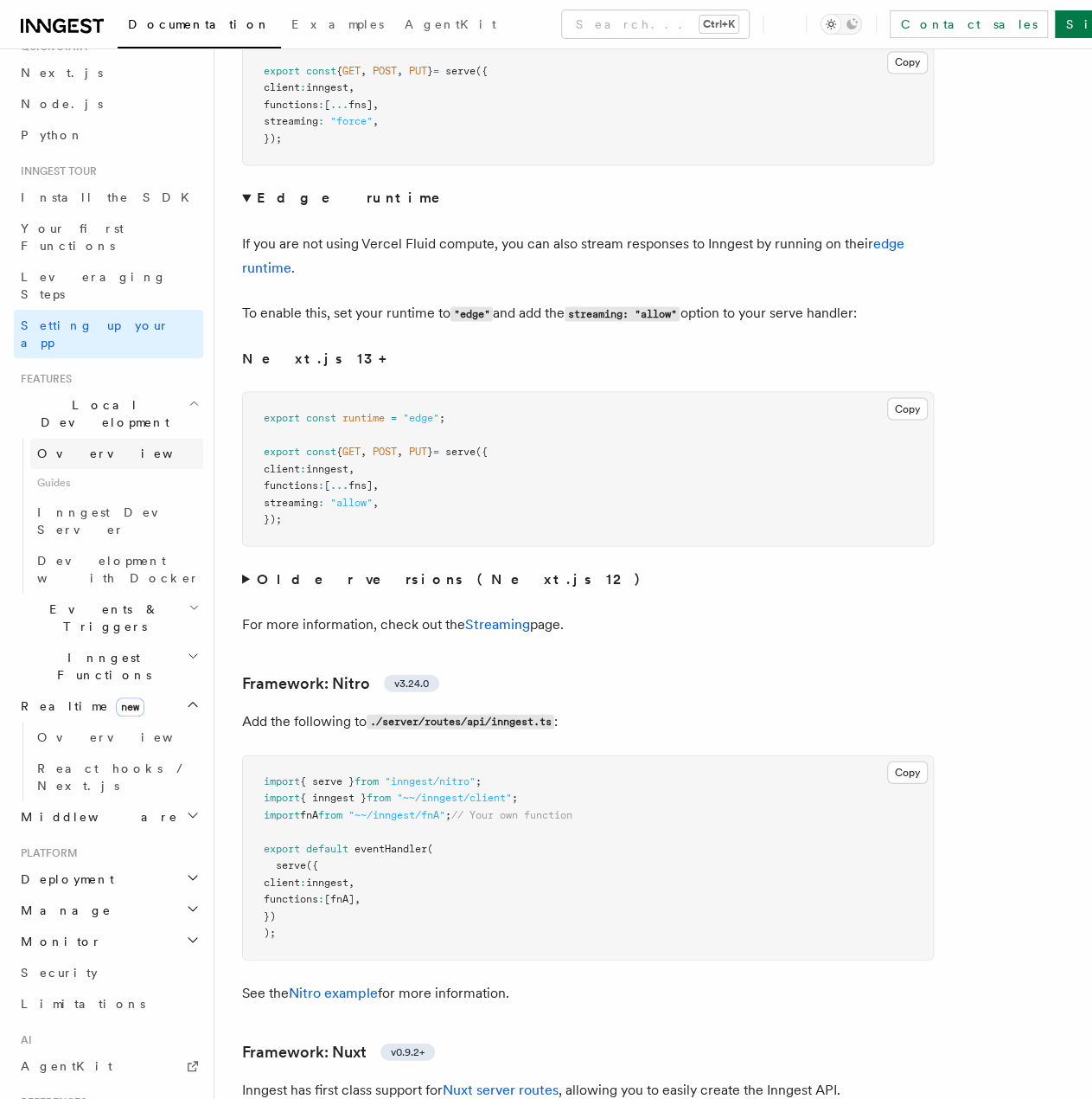
click at [76, 446] on span "Overview" at bounding box center [127, 453] width 178 height 14
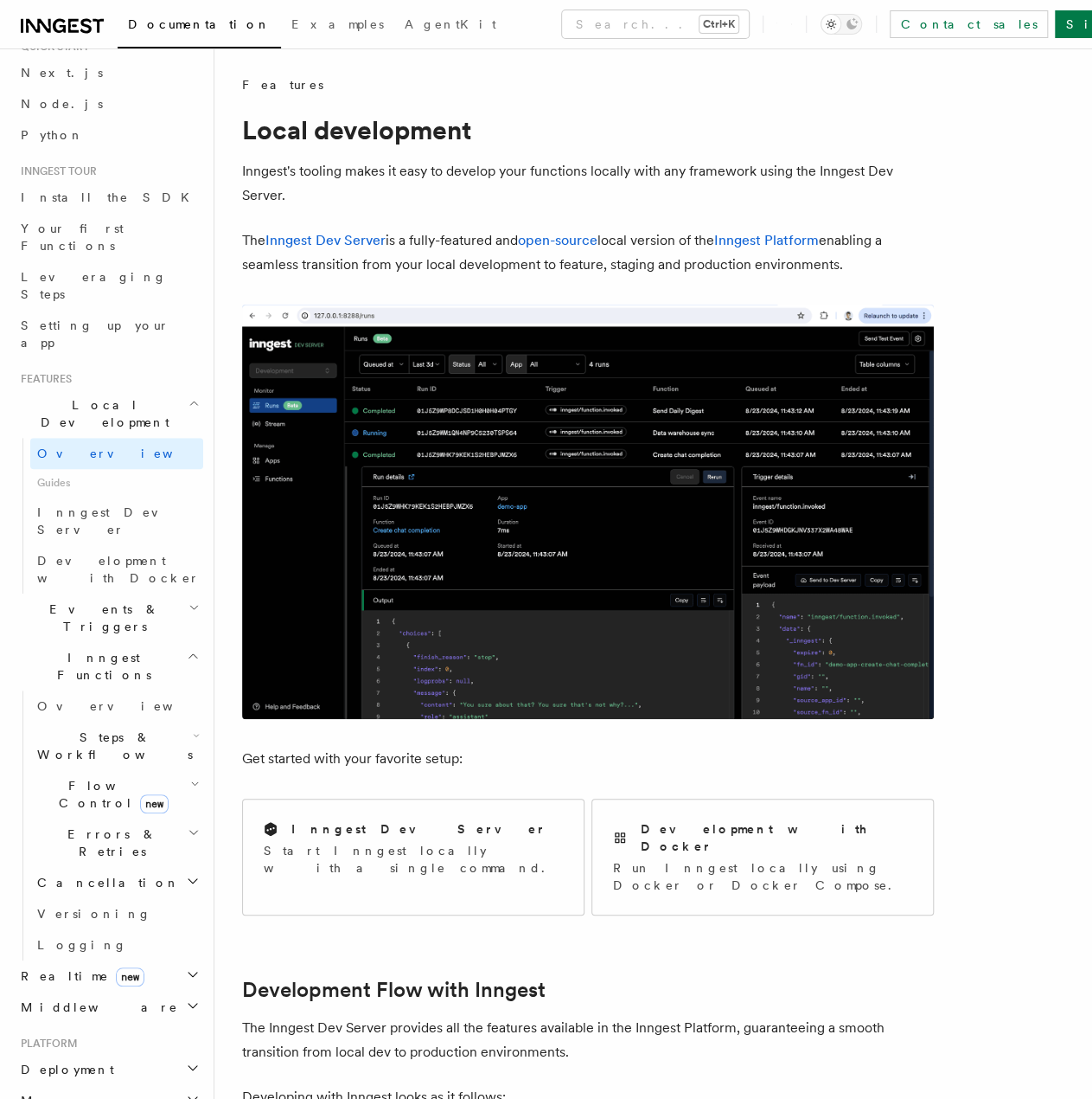
click at [184, 642] on h2 "Inngest Functions" at bounding box center [109, 667] width 189 height 49
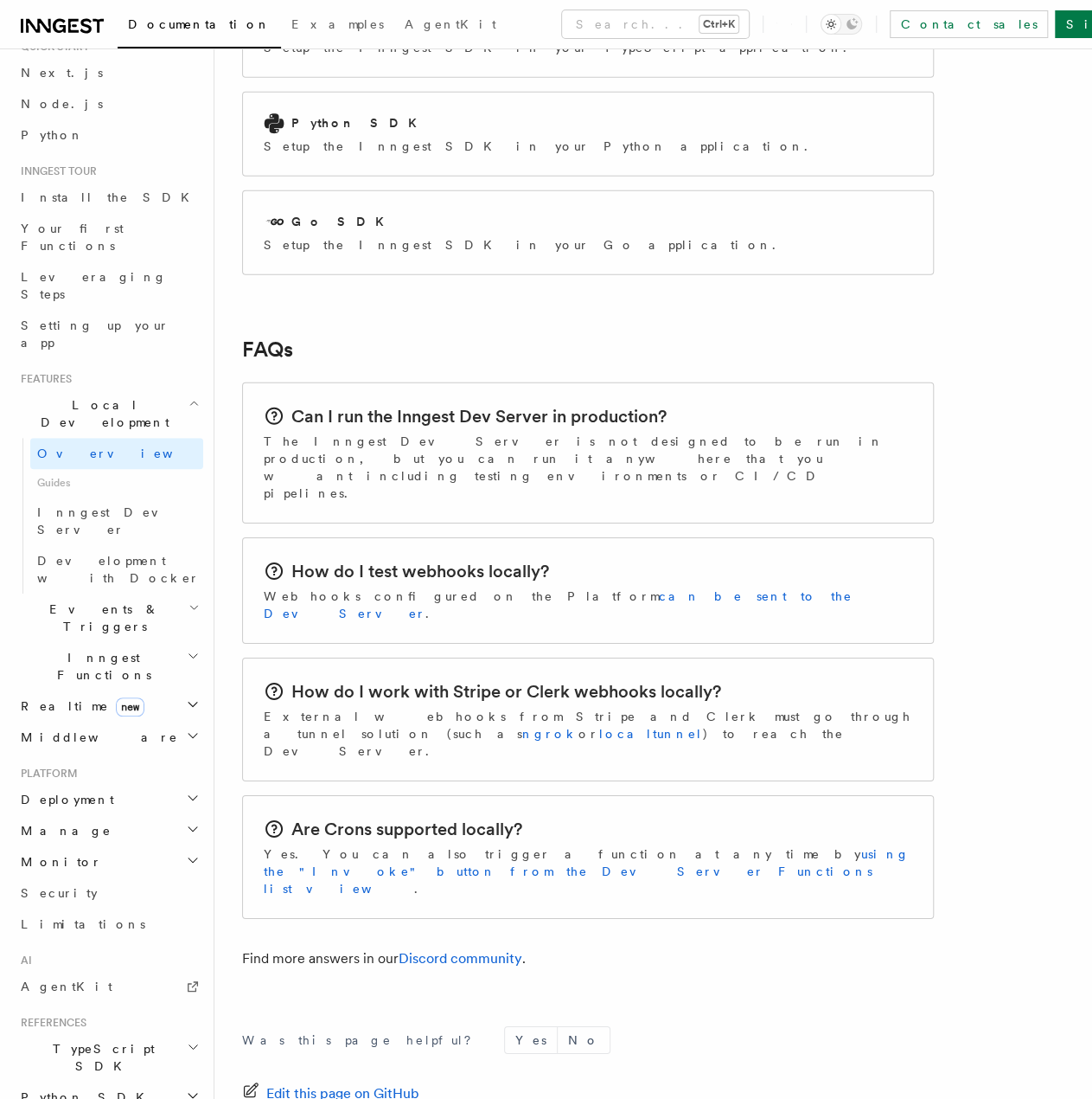
scroll to position [2446, 0]
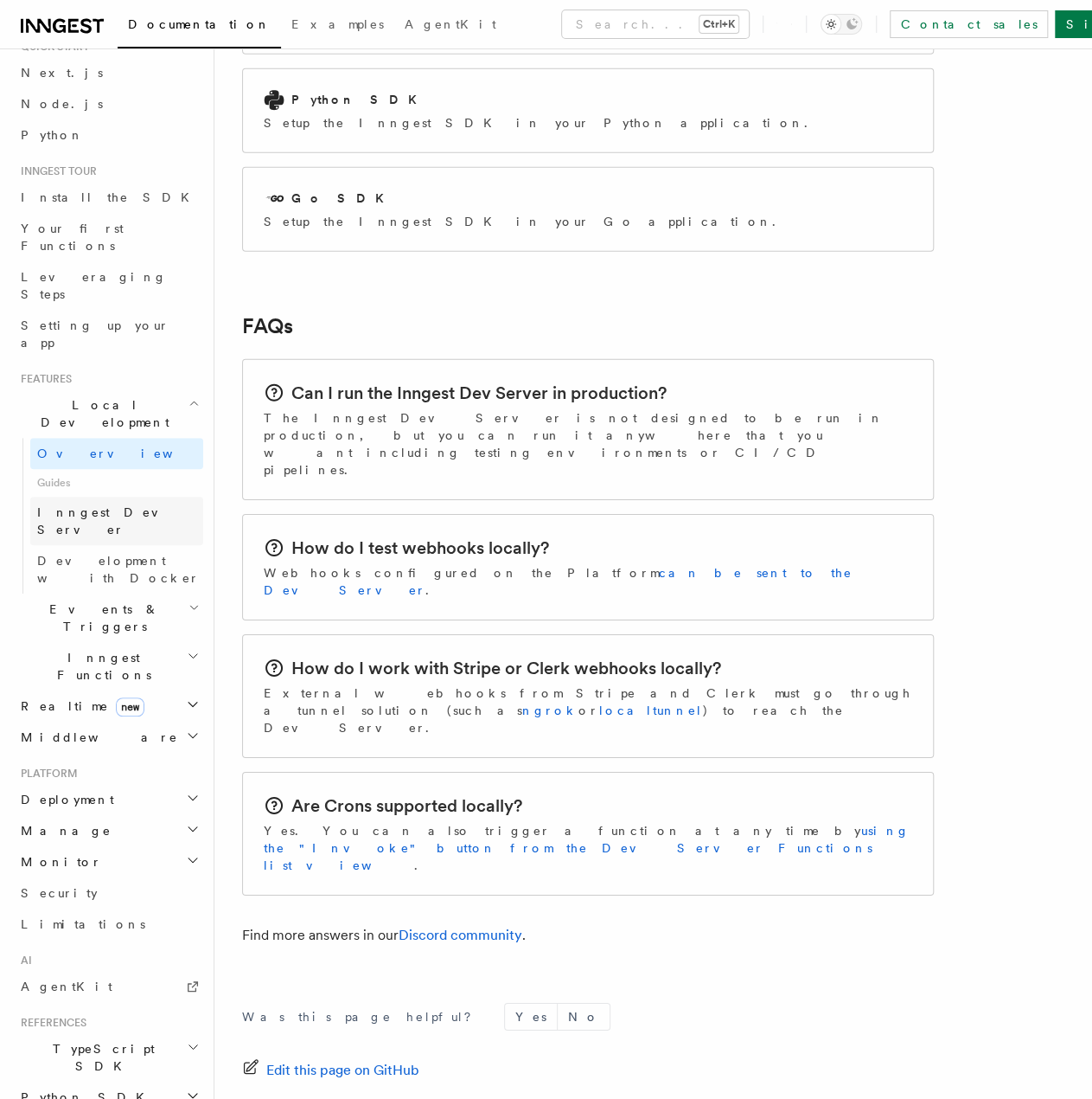
click at [87, 505] on span "Inngest Dev Server" at bounding box center [112, 520] width 148 height 31
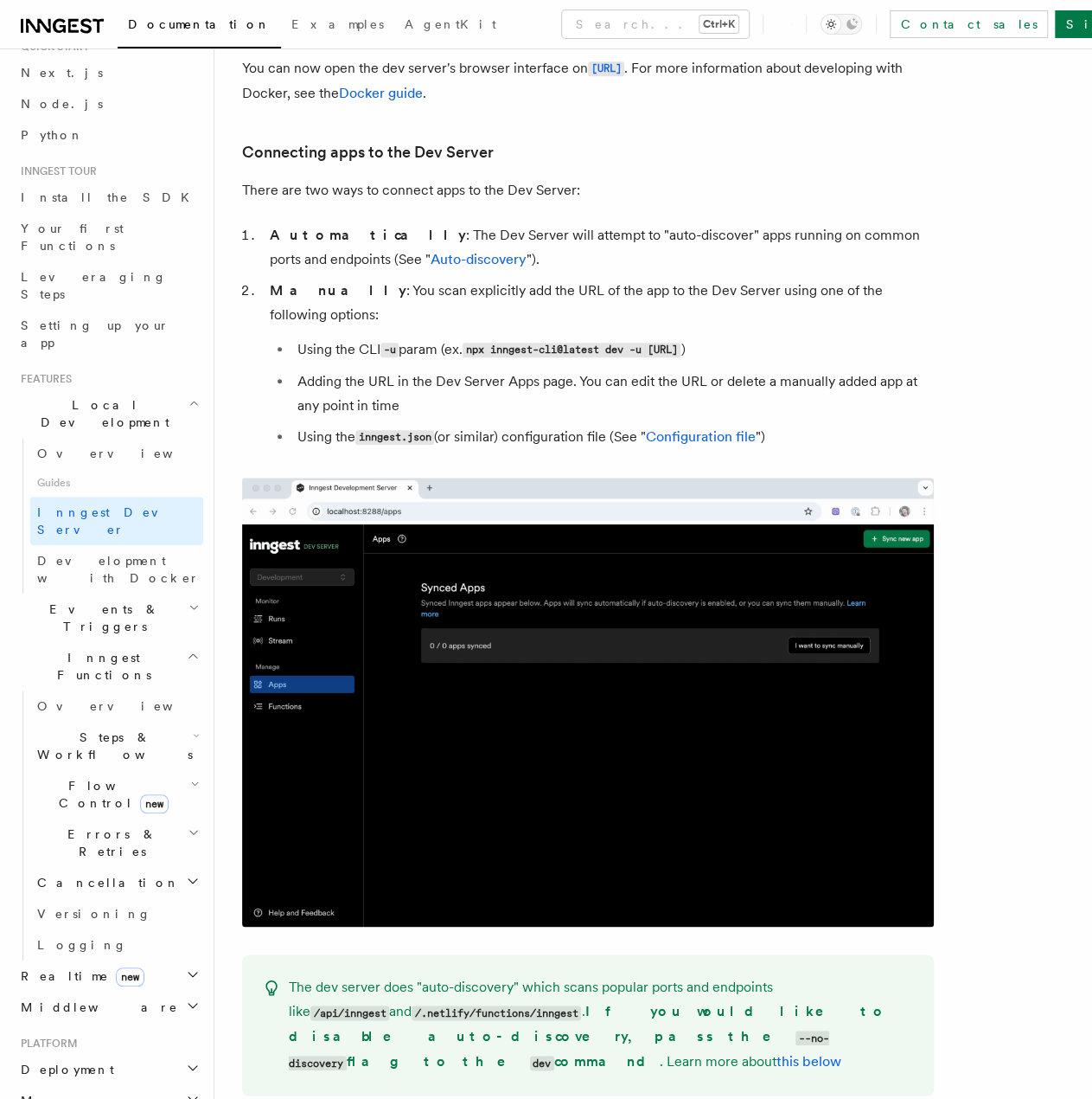
scroll to position [499, 0]
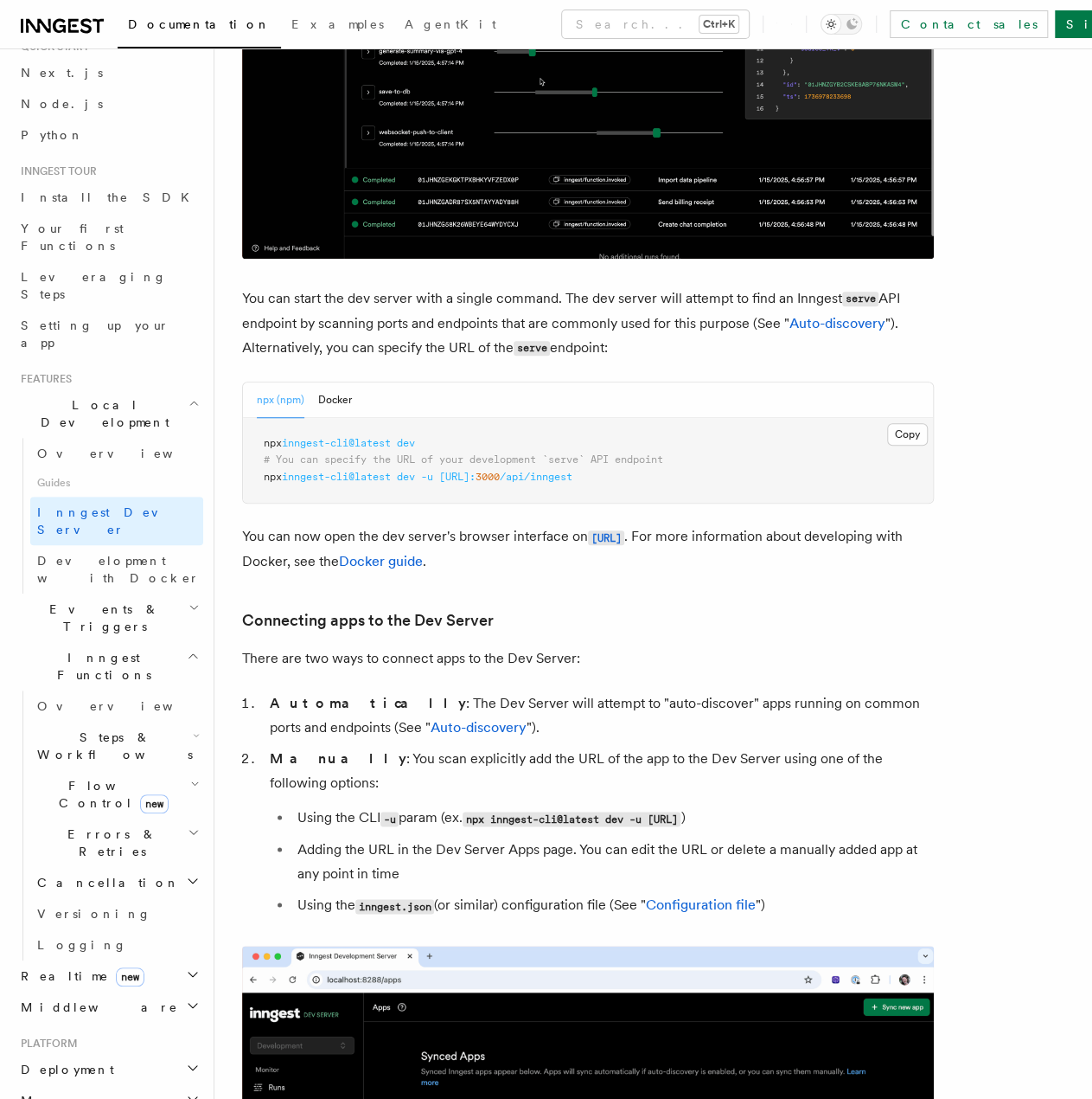
click at [573, 476] on span "/api/inngest" at bounding box center [536, 476] width 73 height 12
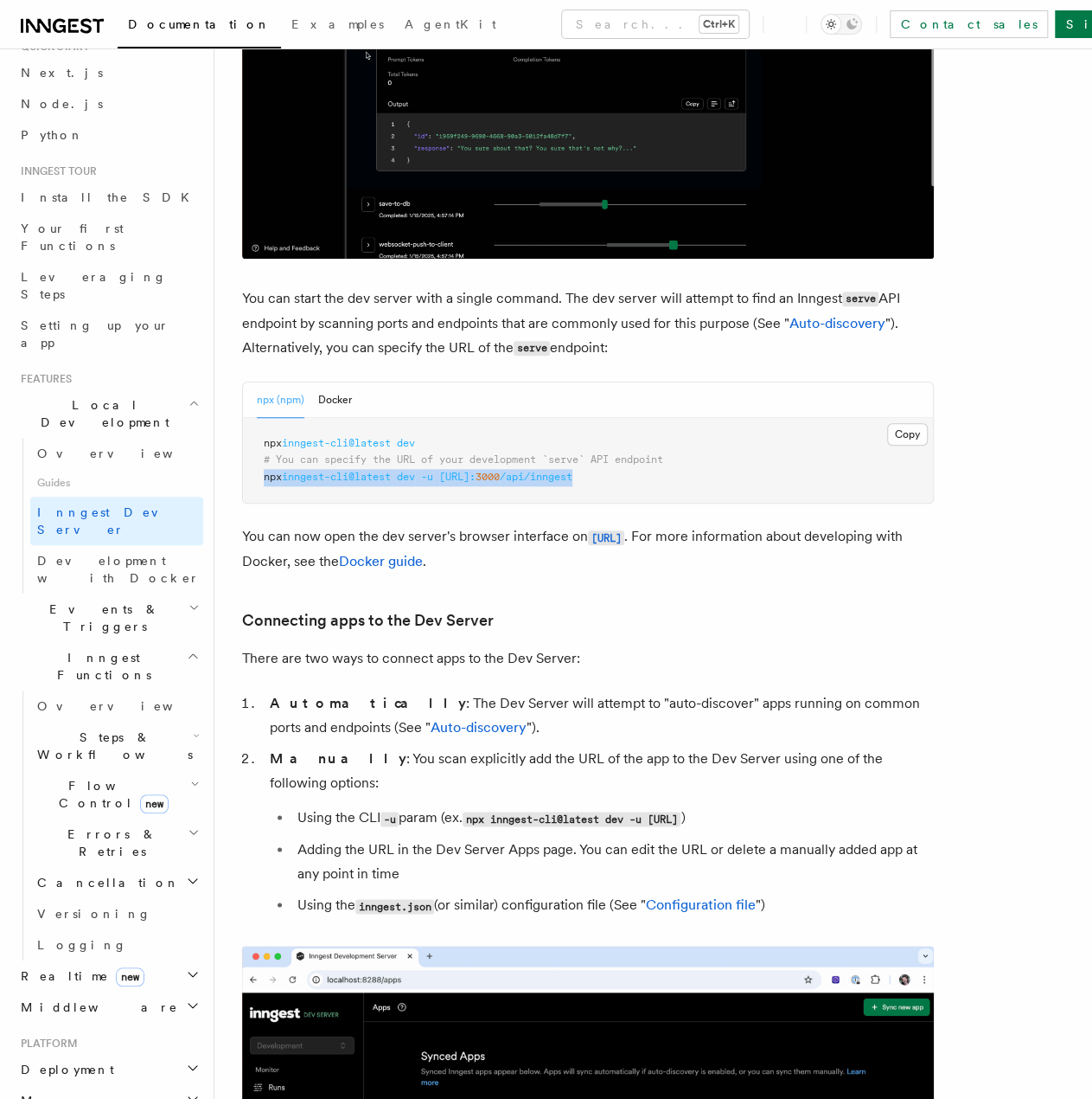
drag, startPoint x: 654, startPoint y: 478, endPoint x: 262, endPoint y: 474, distance: 392.0
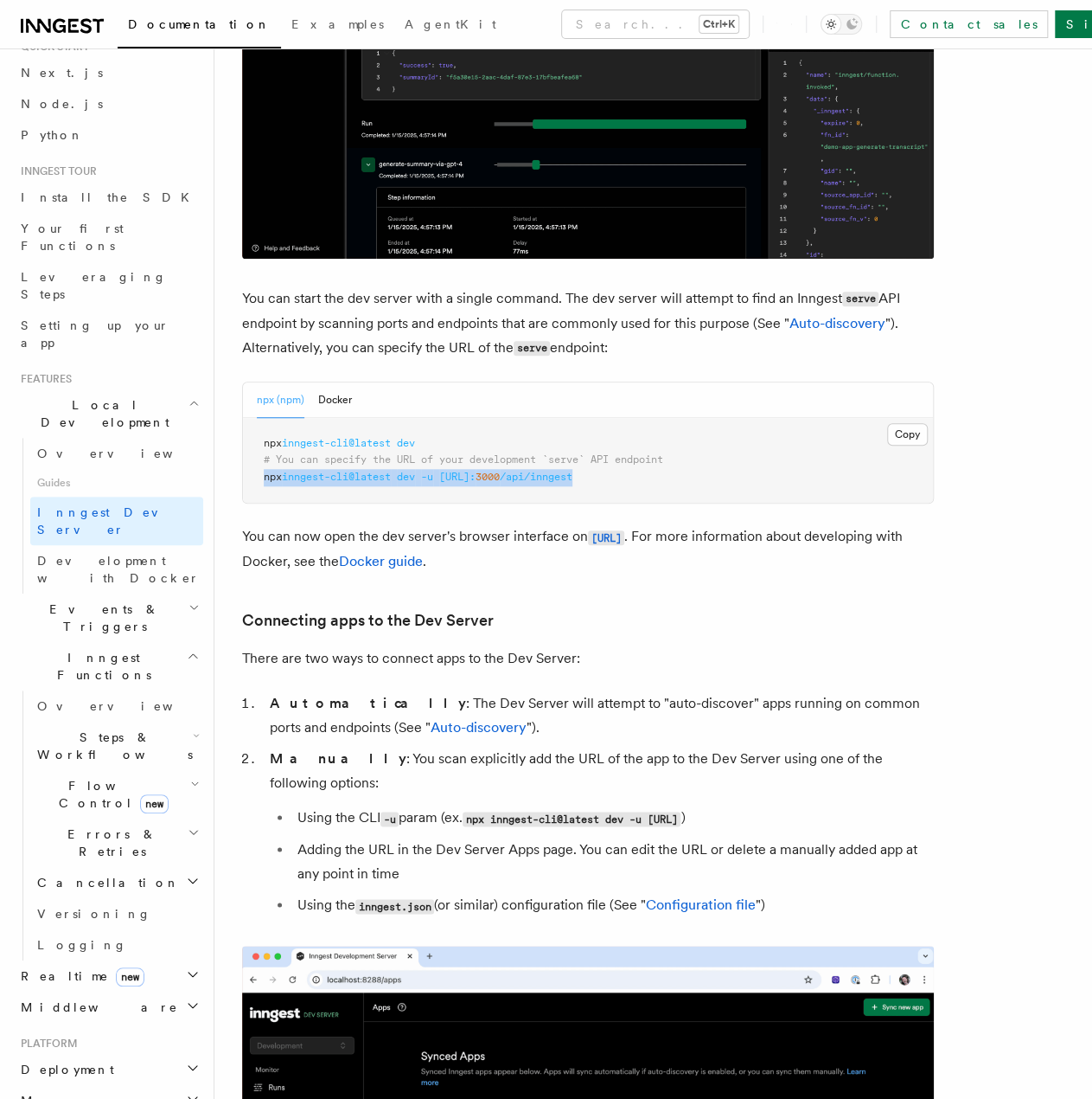
click at [263, 474] on span "npx inngest-cli@latest dev -u http://localhost: 3000 /api/inngest" at bounding box center [417, 476] width 308 height 12
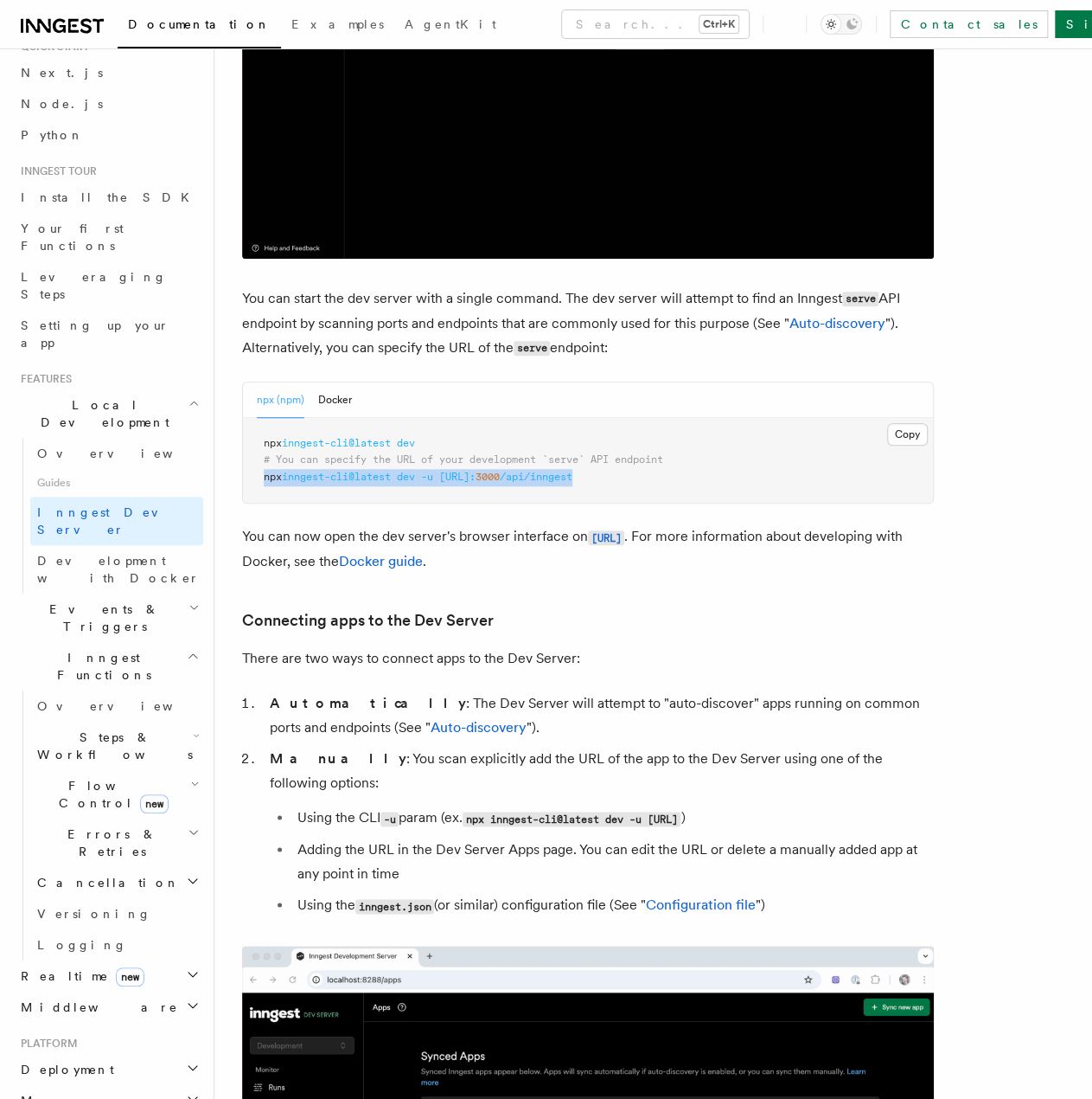
copy span "npx inngest-cli@latest dev -u http://localhost: 3000 /api/inngest"
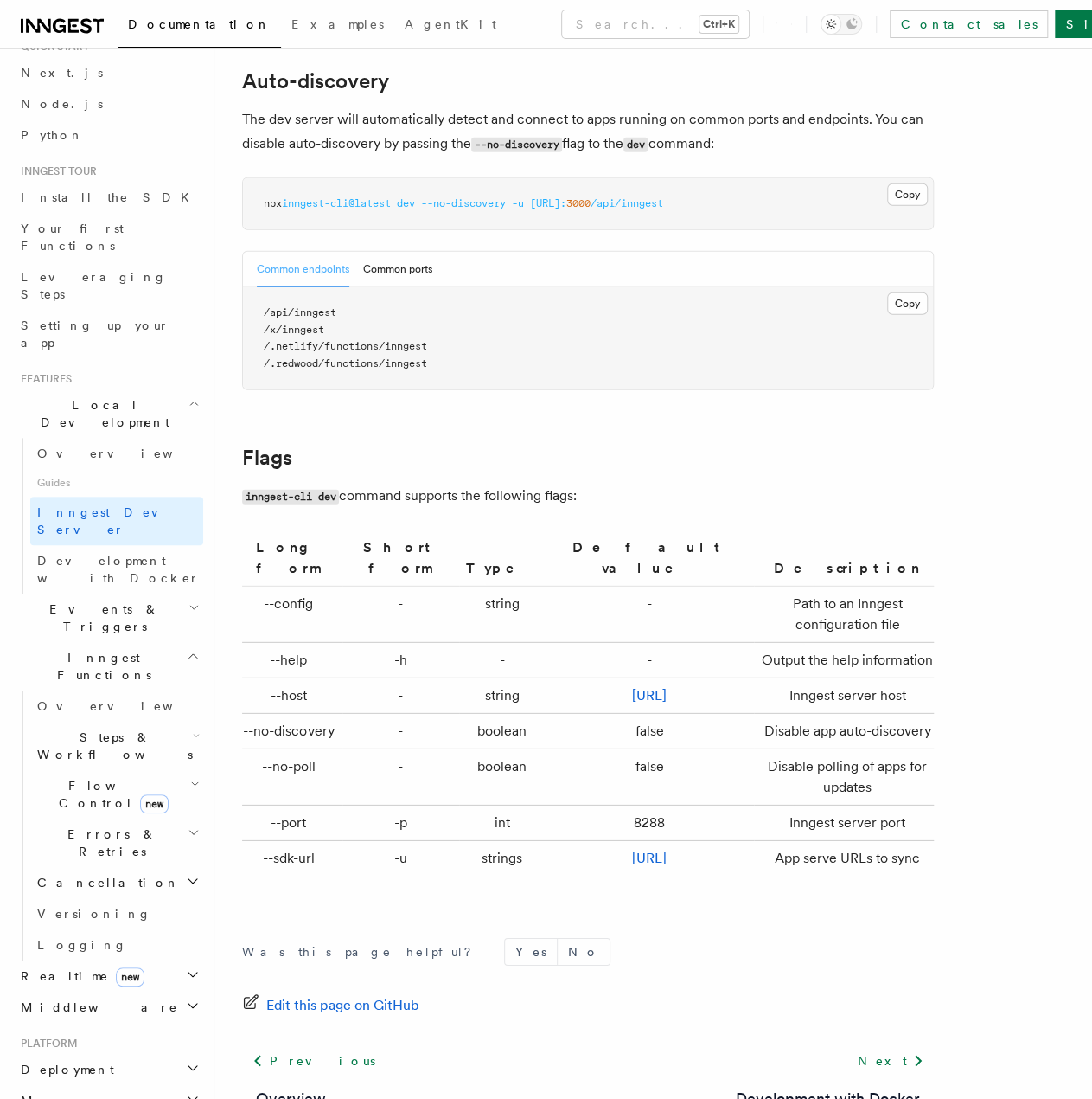
scroll to position [5456, 0]
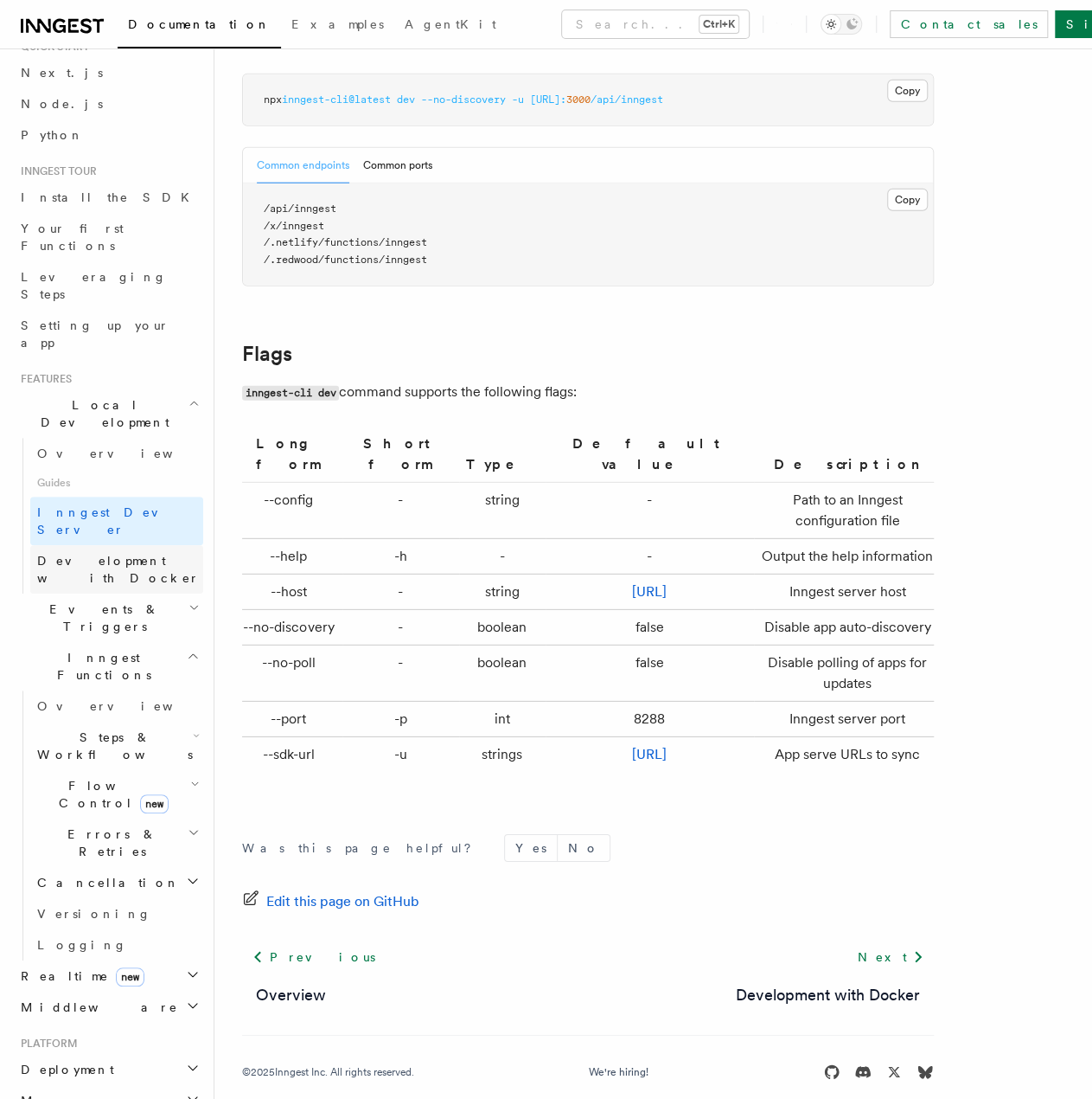
click at [138, 554] on span "Development with Docker" at bounding box center [118, 569] width 162 height 31
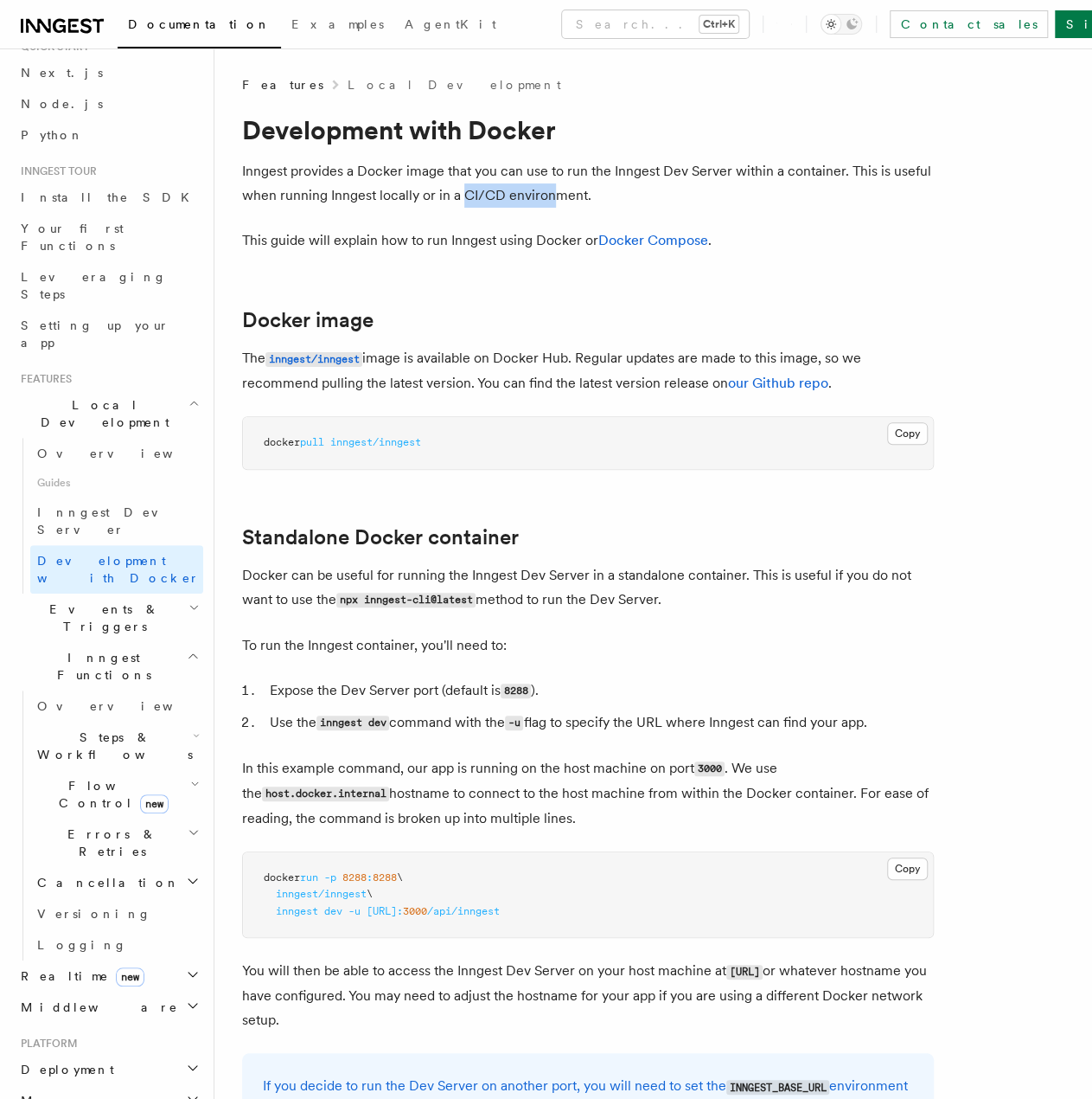
drag, startPoint x: 464, startPoint y: 189, endPoint x: 553, endPoint y: 193, distance: 89.1
click at [553, 193] on p "Inngest provides a Docker image that you can use to run the Inngest Dev Server …" at bounding box center [588, 184] width 692 height 49
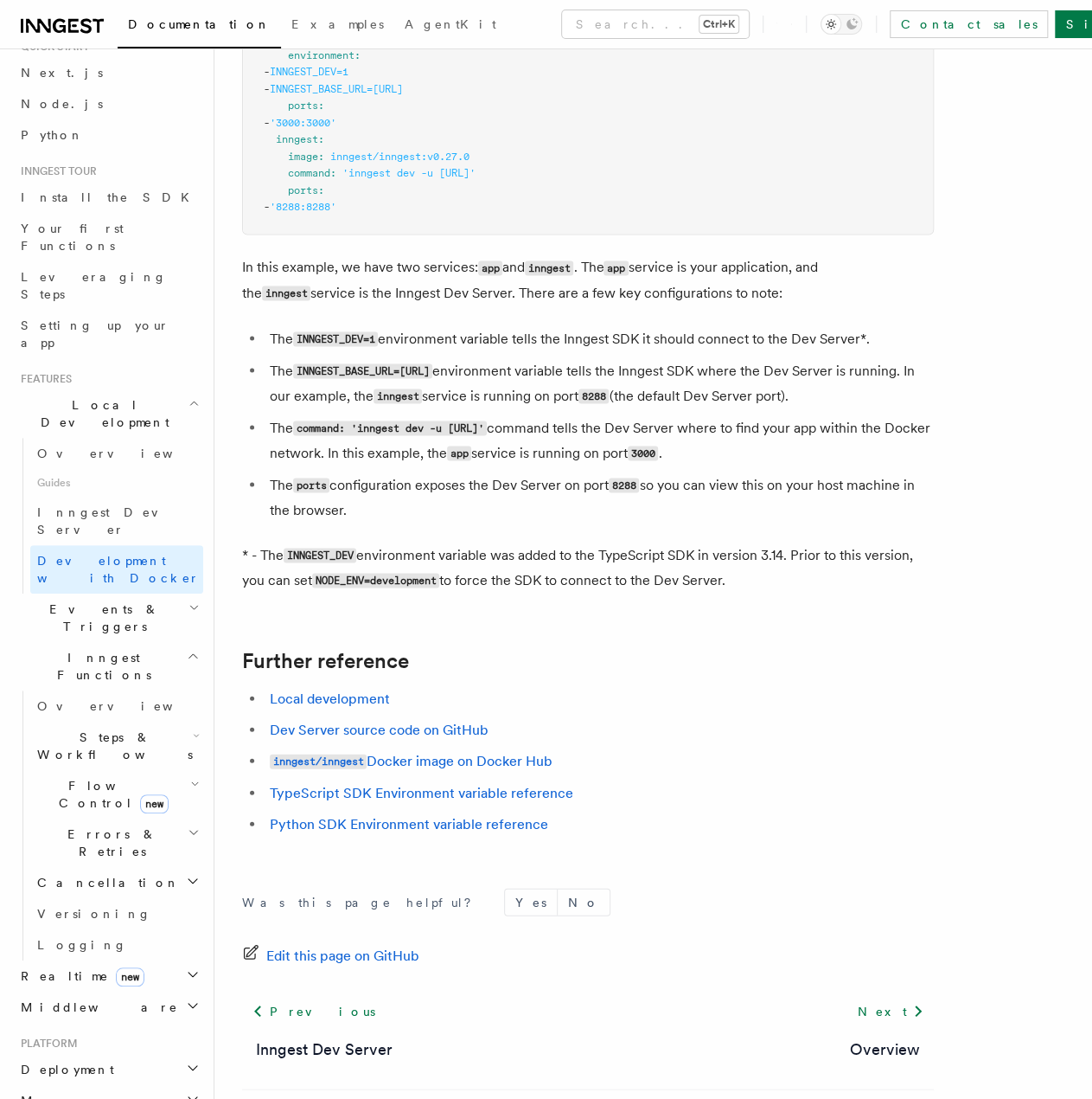
scroll to position [1445, 0]
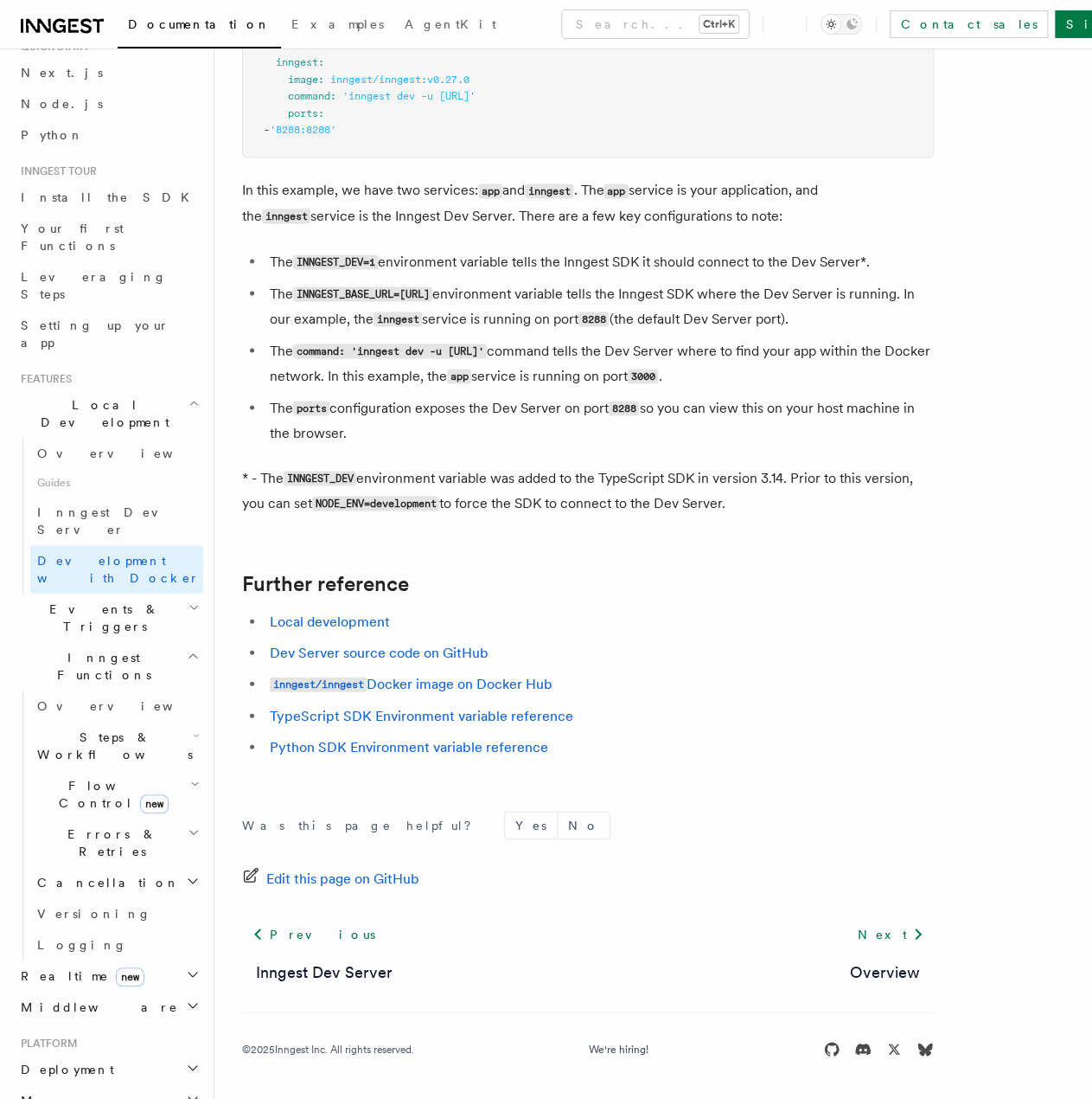
click at [129, 642] on h2 "Inngest Functions" at bounding box center [109, 667] width 189 height 49
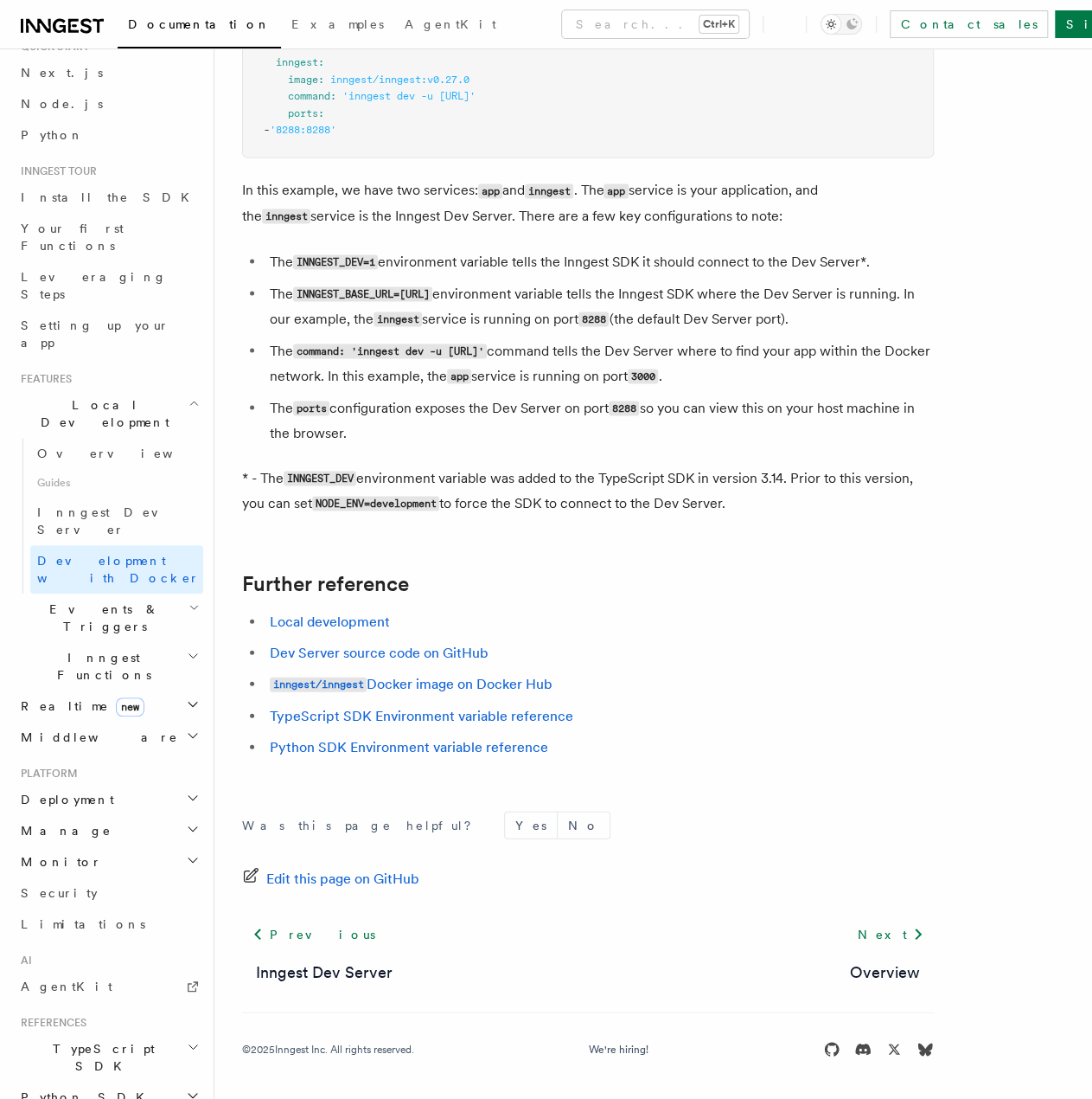
click at [122, 594] on h2 "Events & Triggers" at bounding box center [109, 618] width 189 height 49
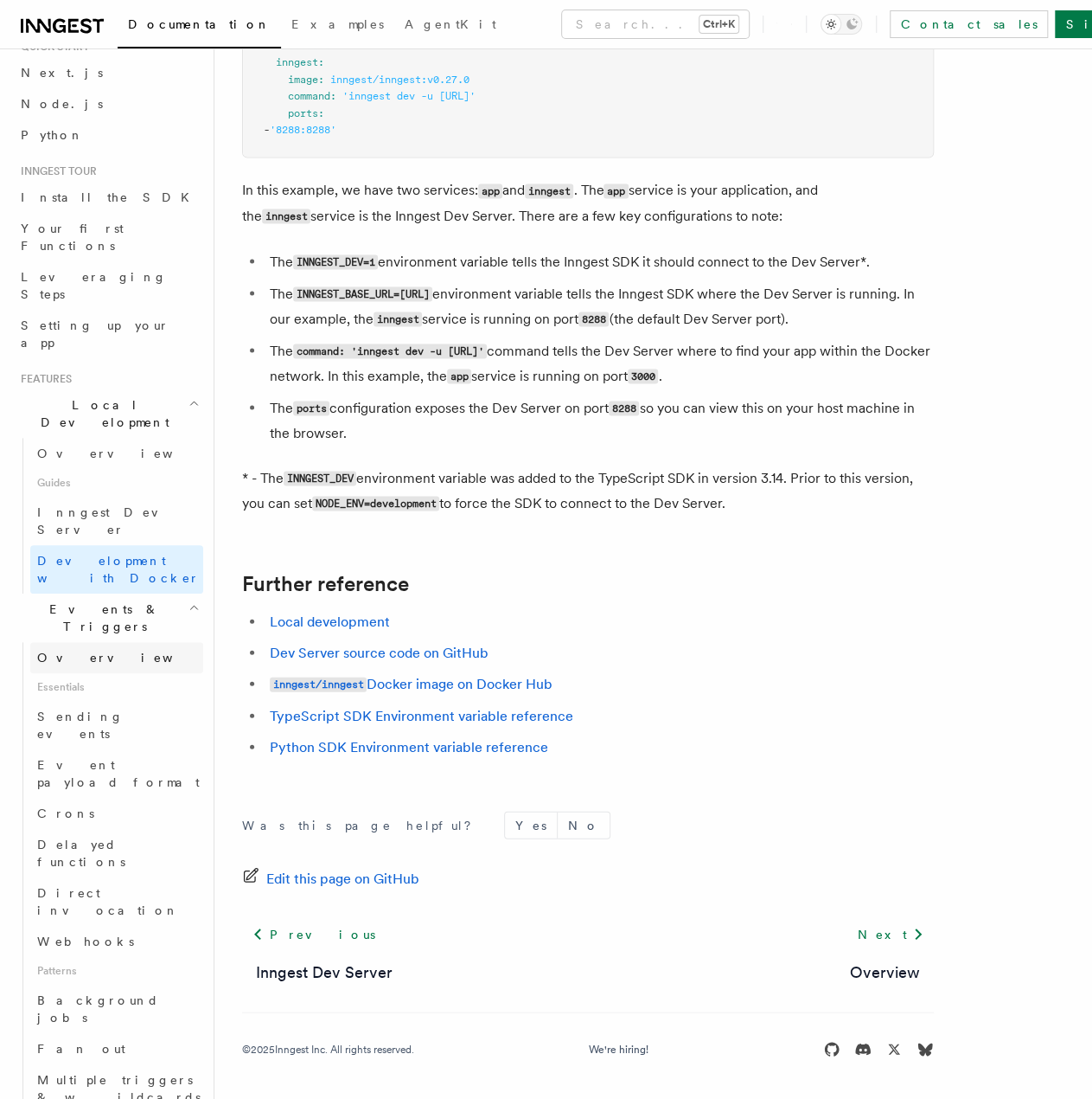
click at [81, 651] on span "Overview" at bounding box center [127, 657] width 178 height 14
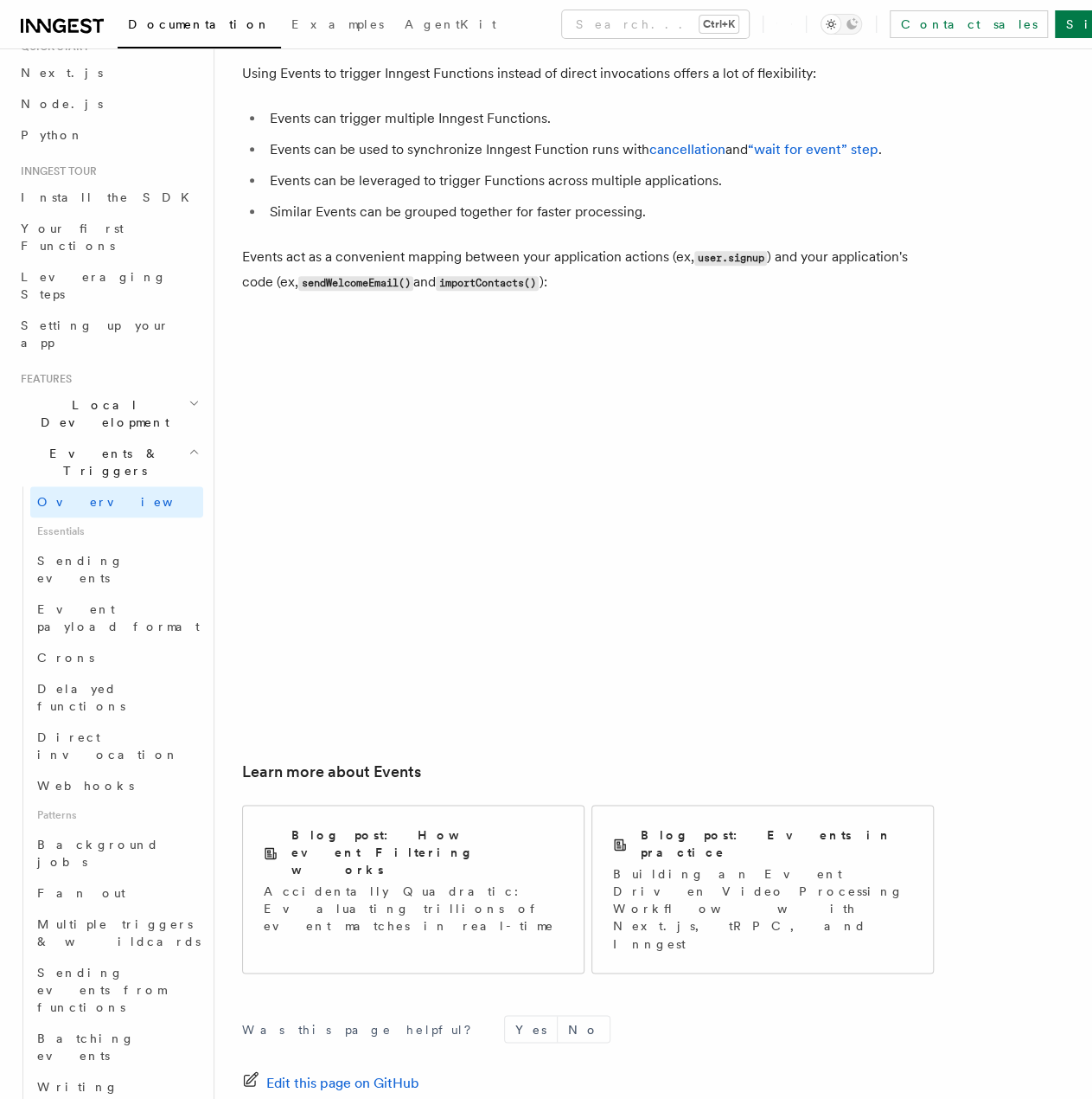
scroll to position [778, 0]
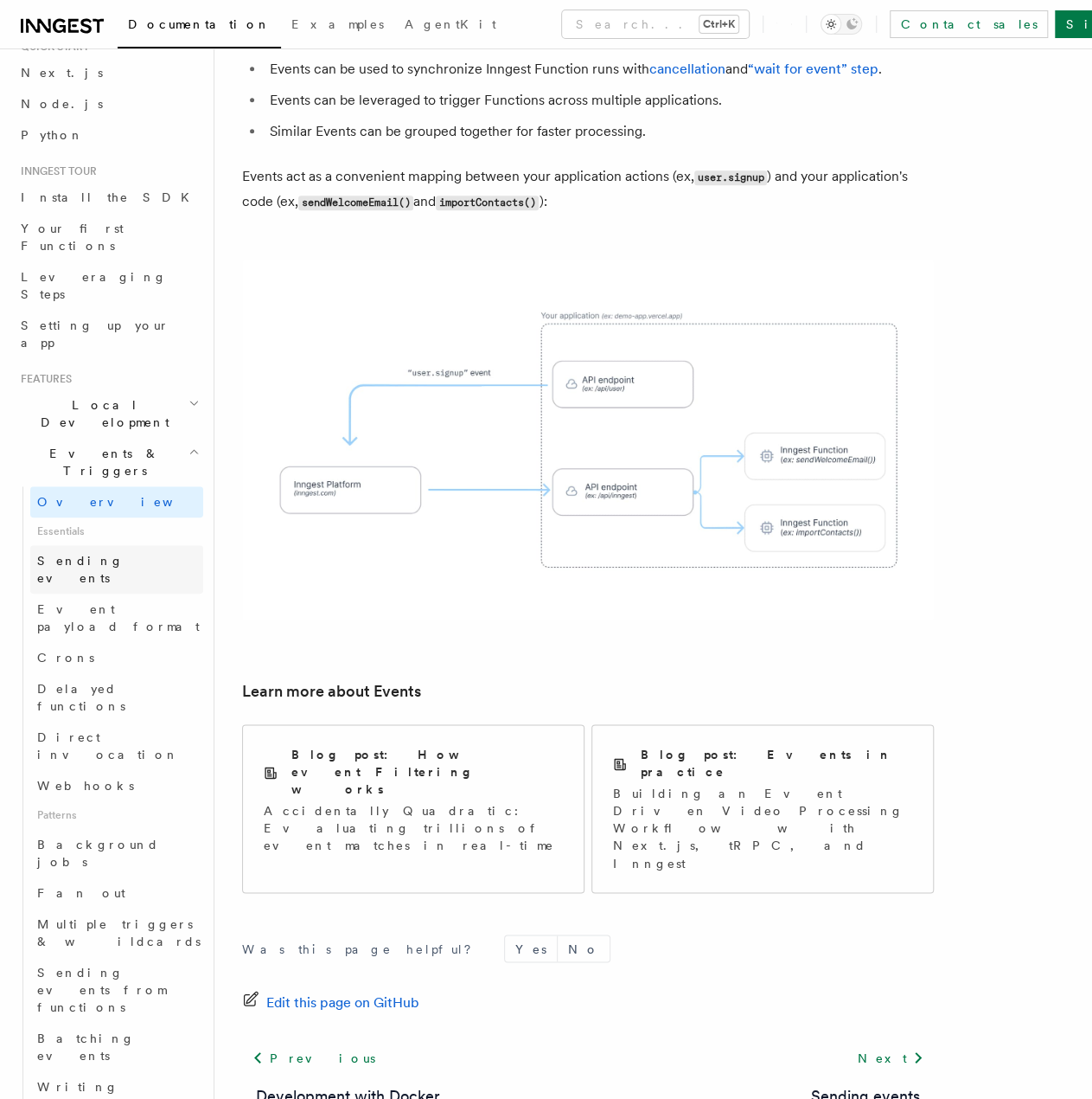
click at [108, 554] on span "Sending events" at bounding box center [81, 569] width 86 height 31
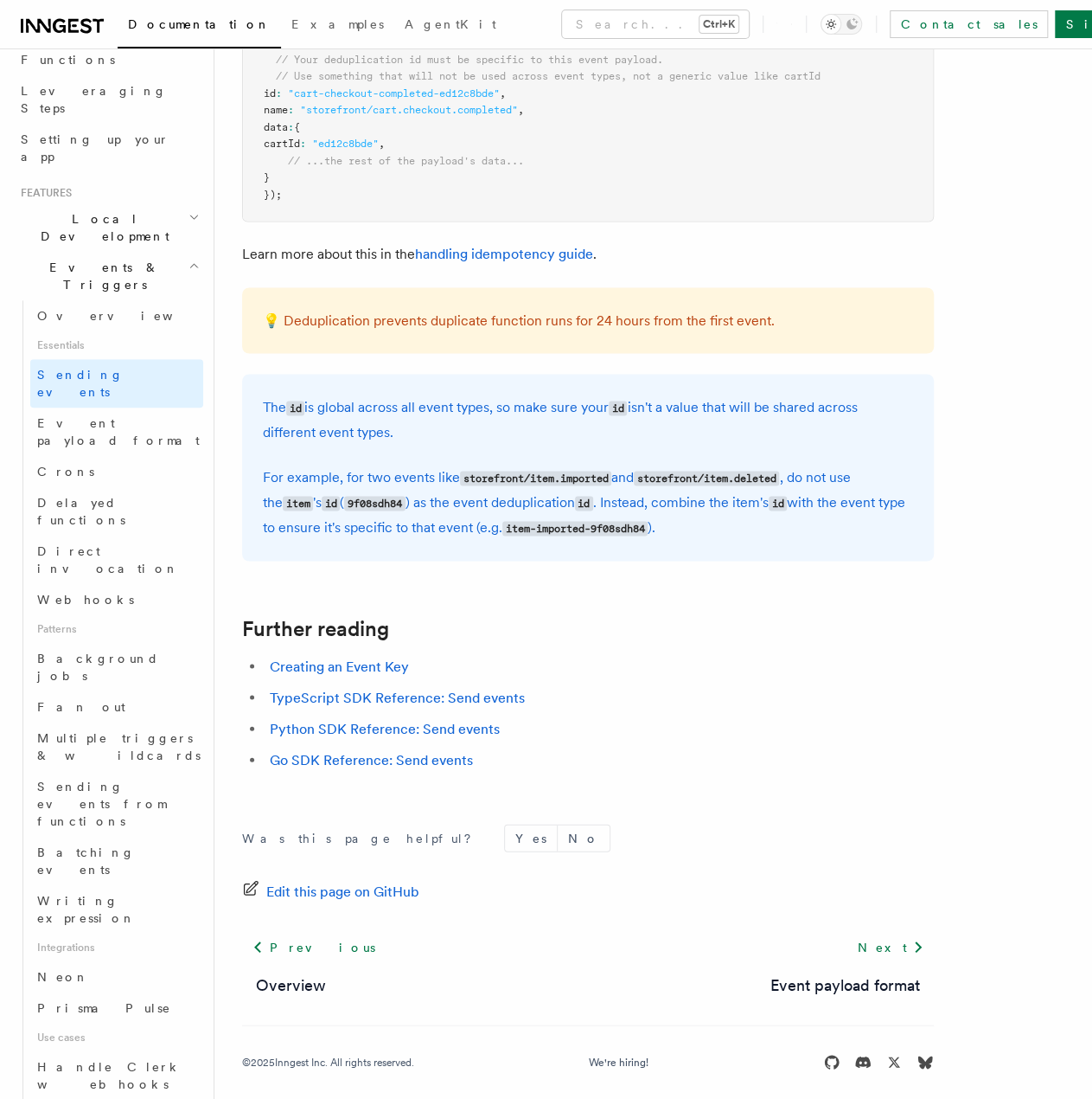
scroll to position [4628, 0]
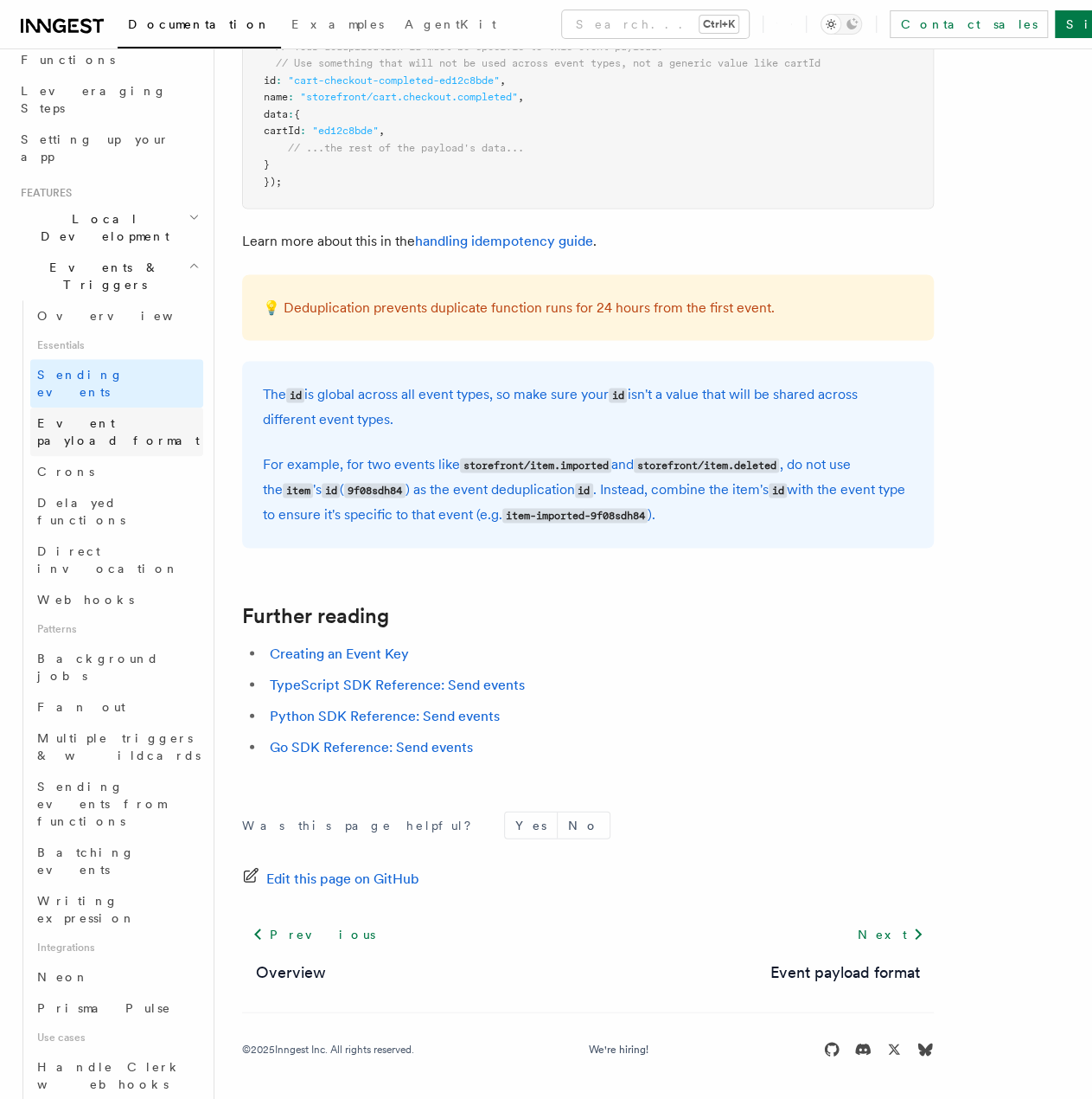
click at [86, 416] on span "Event payload format" at bounding box center [118, 431] width 162 height 31
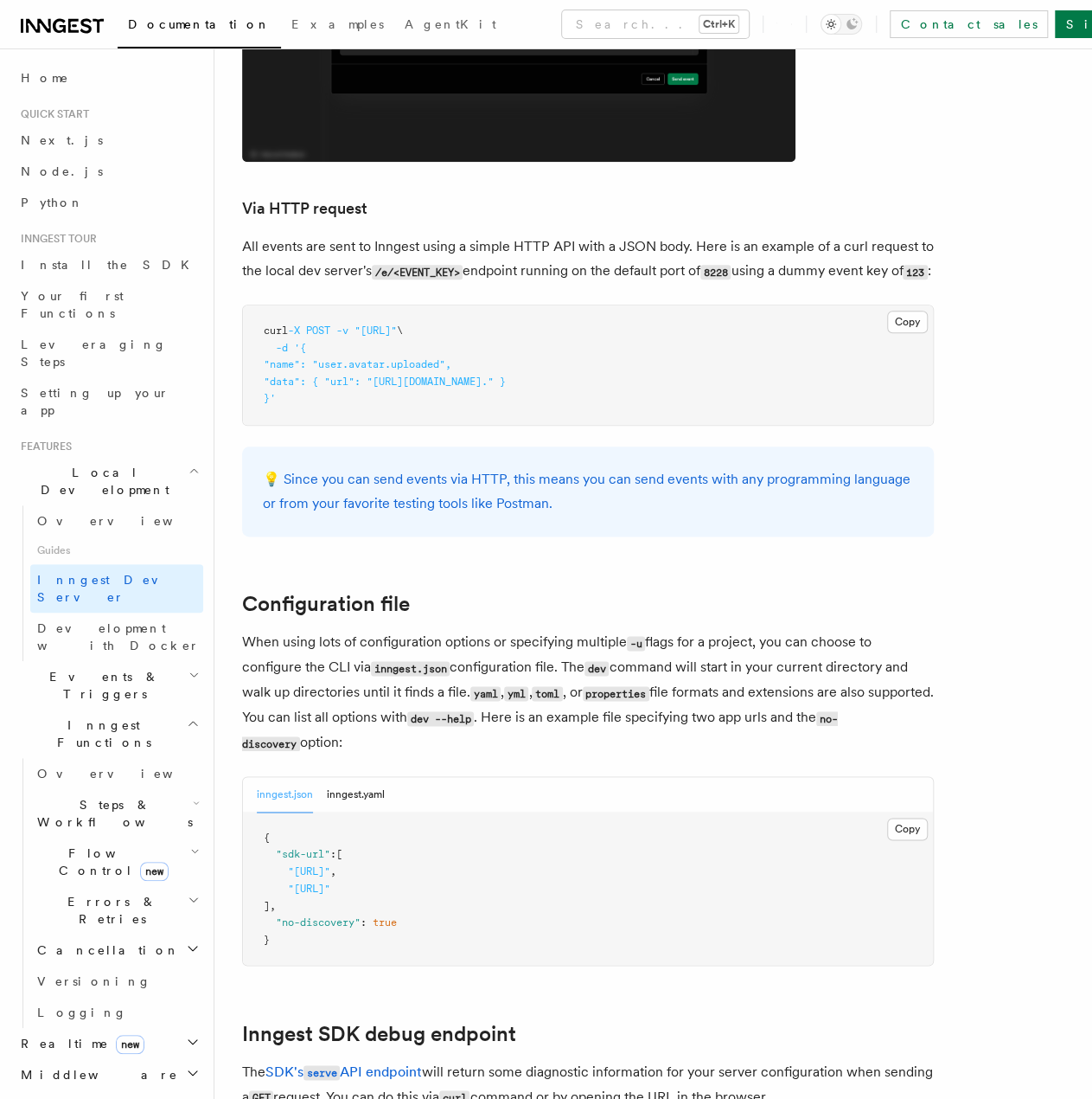
scroll to position [4052, 0]
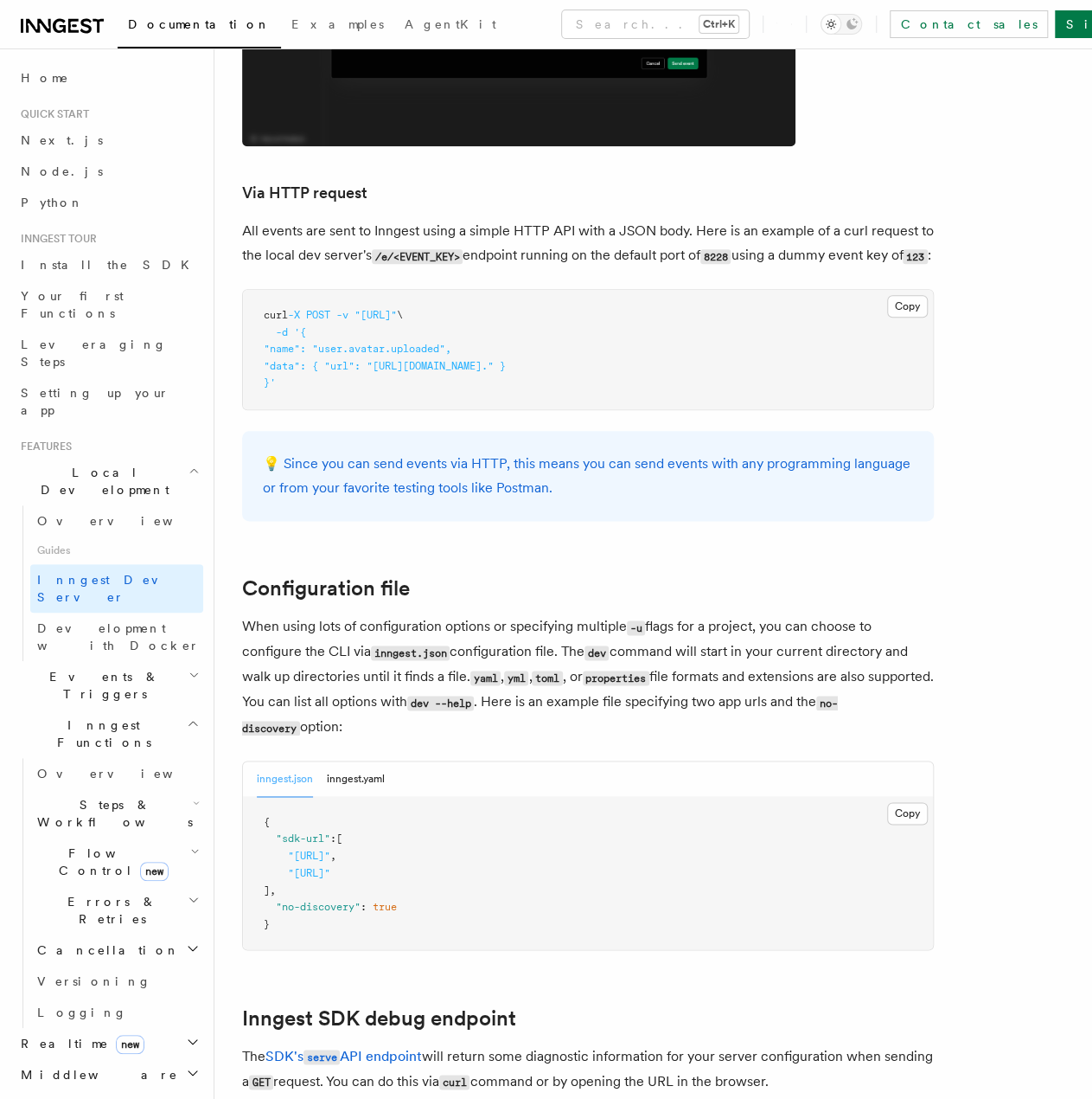
scroll to position [4052, 0]
drag, startPoint x: 284, startPoint y: 904, endPoint x: 226, endPoint y: 799, distance: 120.0
copy code "{ "sdk-url" : [ "http://localhost:3000/api/inngest" , "http://localhost:3030/ap…"
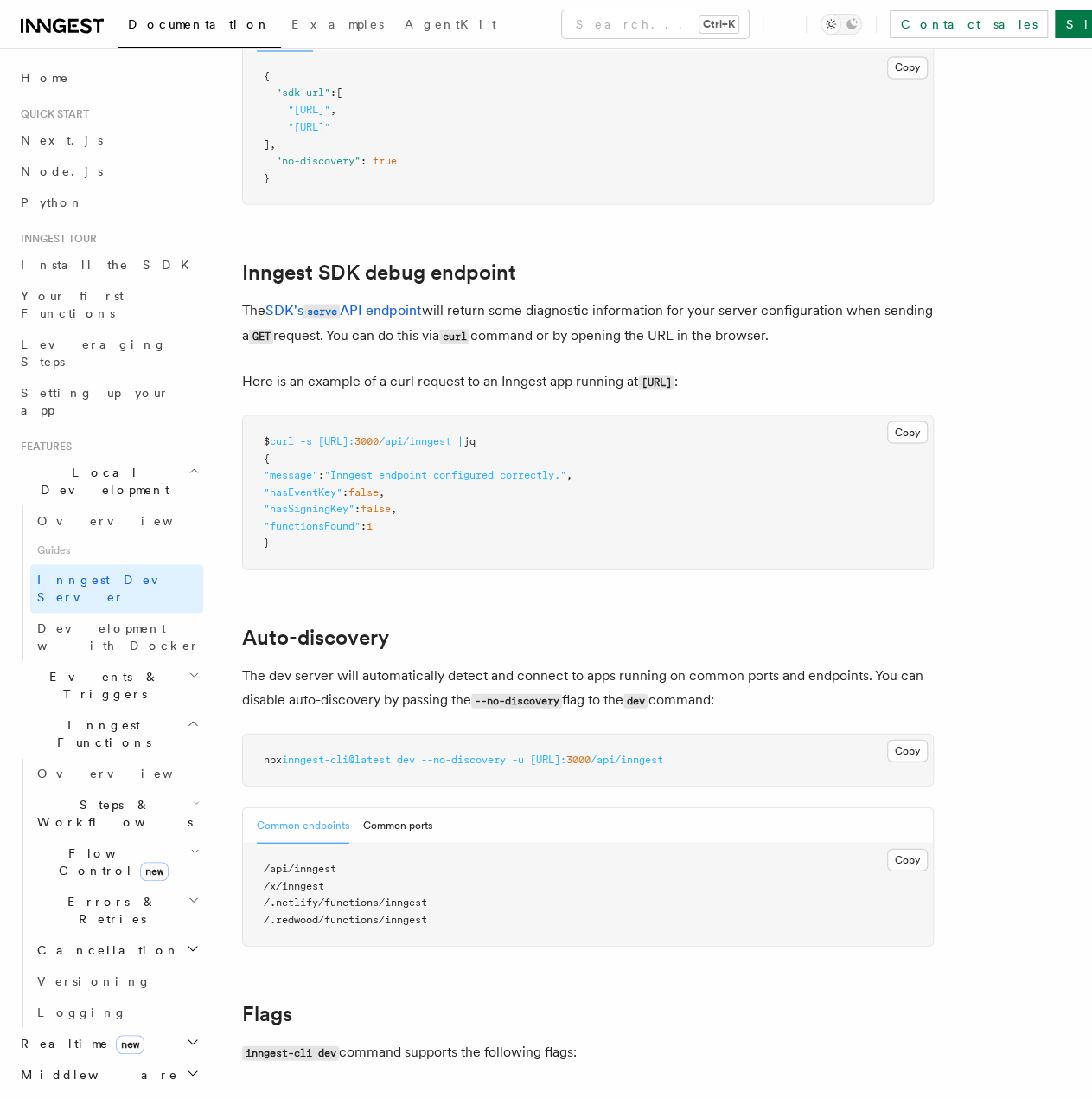
scroll to position [5456, 0]
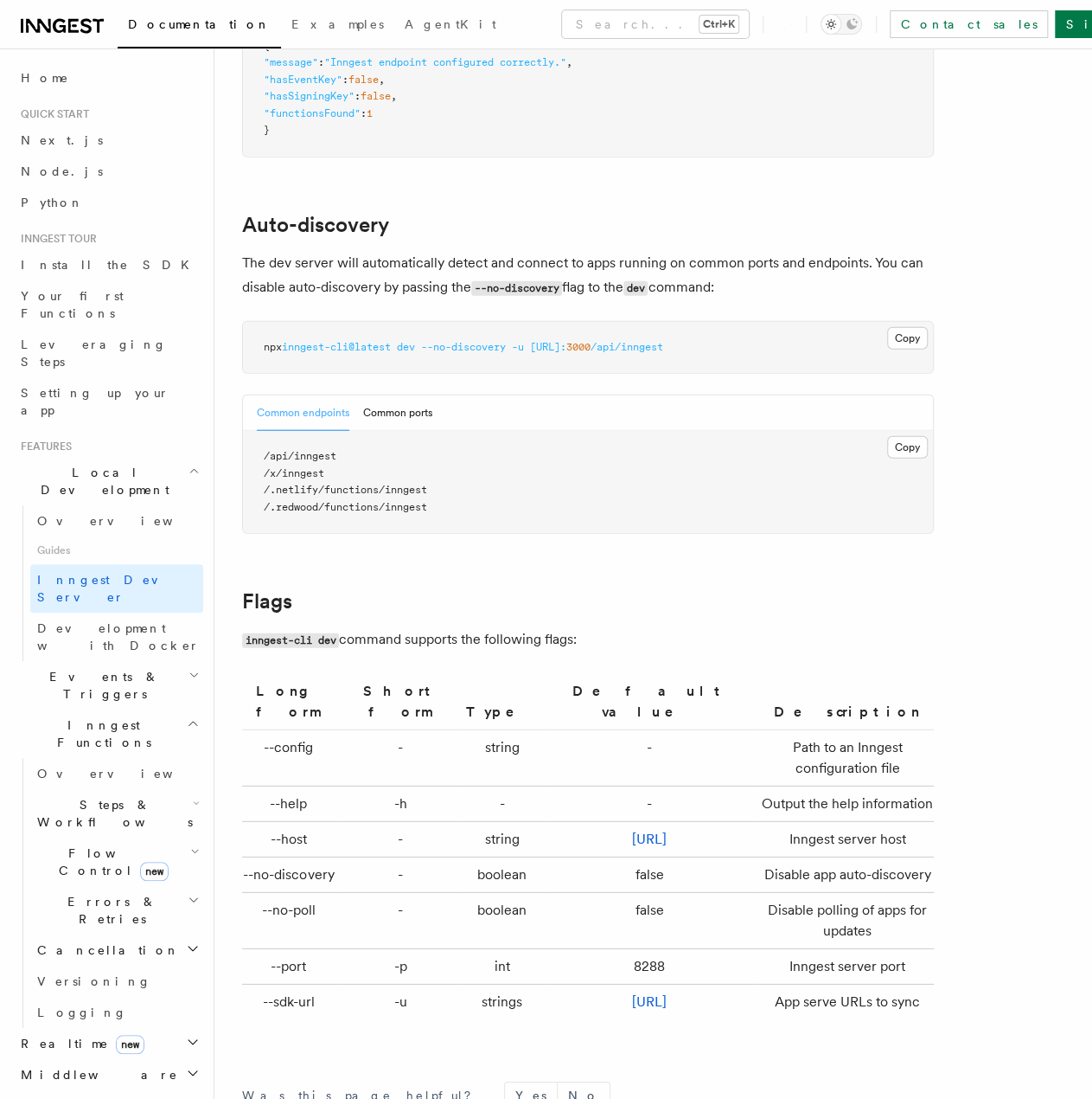
scroll to position [5209, 0]
